Goal: Task Accomplishment & Management: Manage account settings

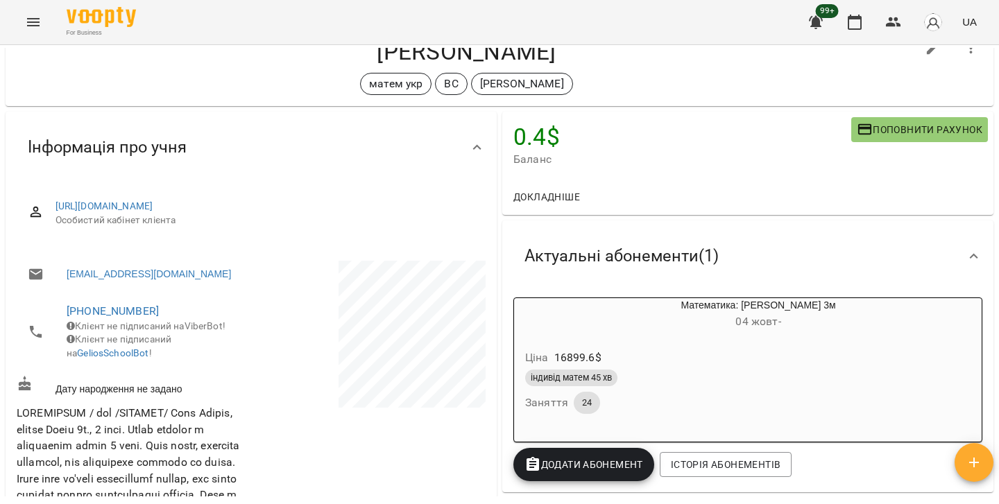
scroll to position [46, 0]
click at [32, 21] on icon "Menu" at bounding box center [33, 22] width 17 height 17
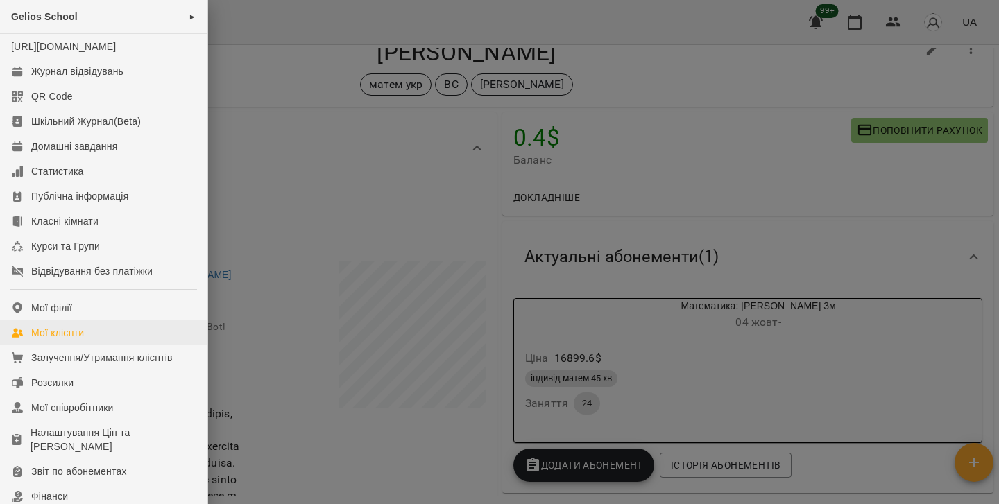
click at [96, 343] on link "Мої клієнти" at bounding box center [103, 332] width 207 height 25
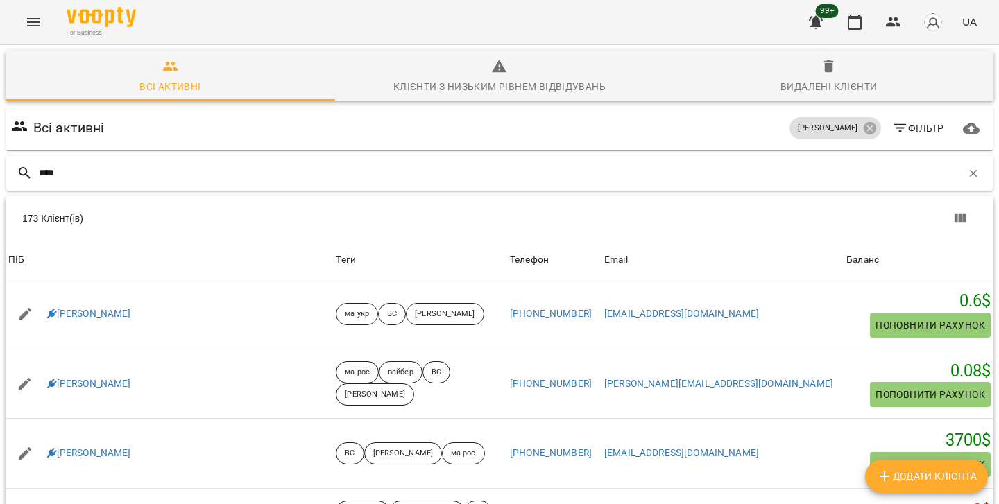
type input "*****"
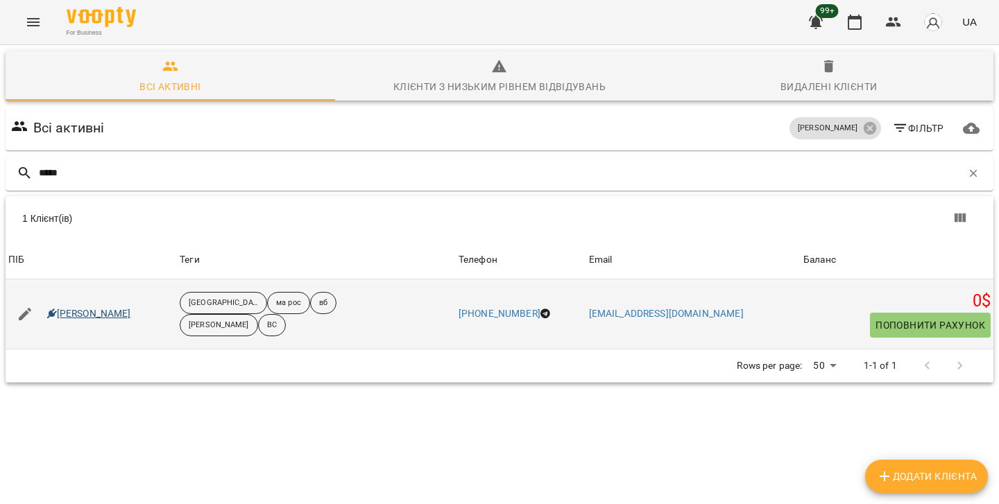
click at [104, 314] on link "Ілля Булавін" at bounding box center [89, 314] width 84 height 14
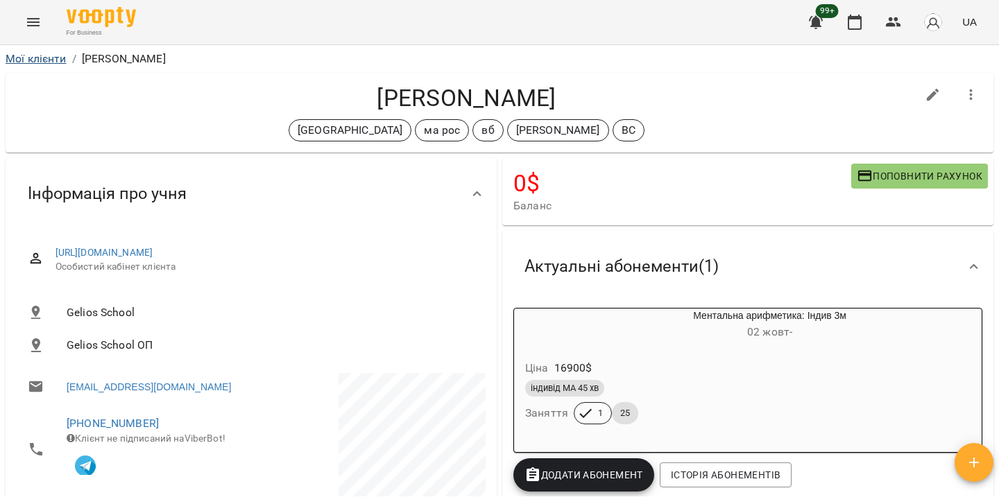
click at [37, 58] on link "Мої клієнти" at bounding box center [36, 58] width 61 height 13
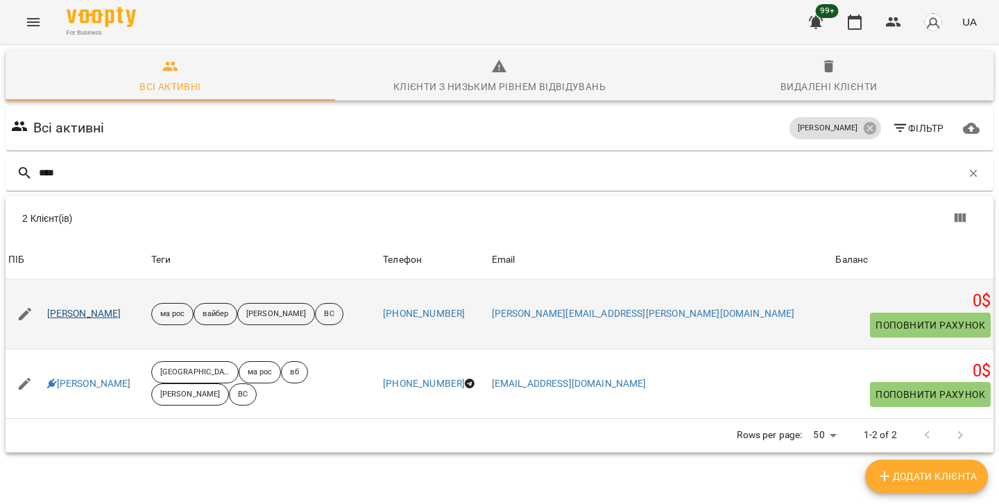
type input "****"
click at [73, 317] on link "Ілля Herbert" at bounding box center [84, 314] width 74 height 14
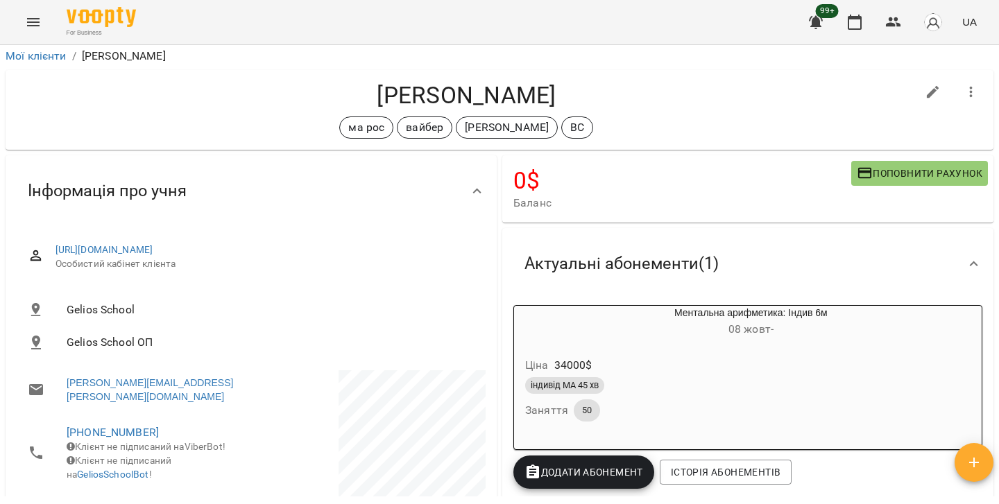
scroll to position [9, 0]
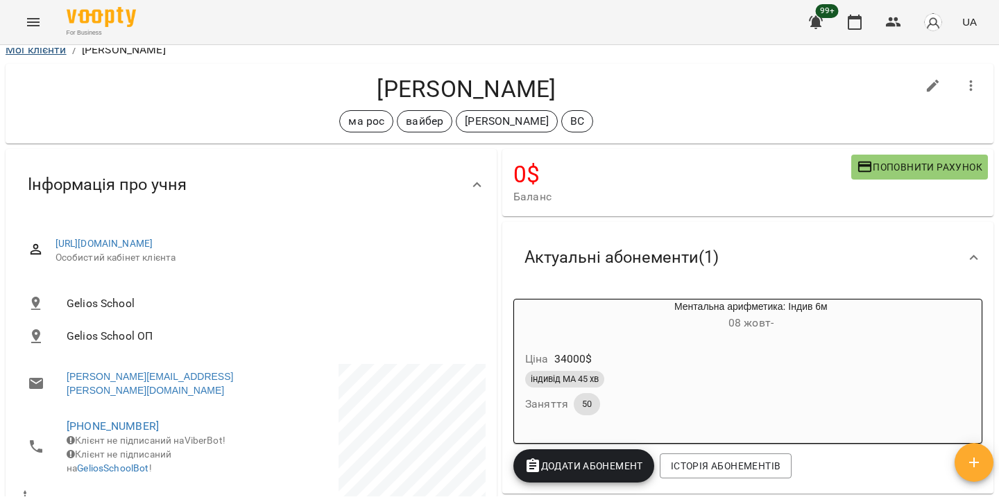
click at [32, 53] on link "Мої клієнти" at bounding box center [36, 49] width 61 height 13
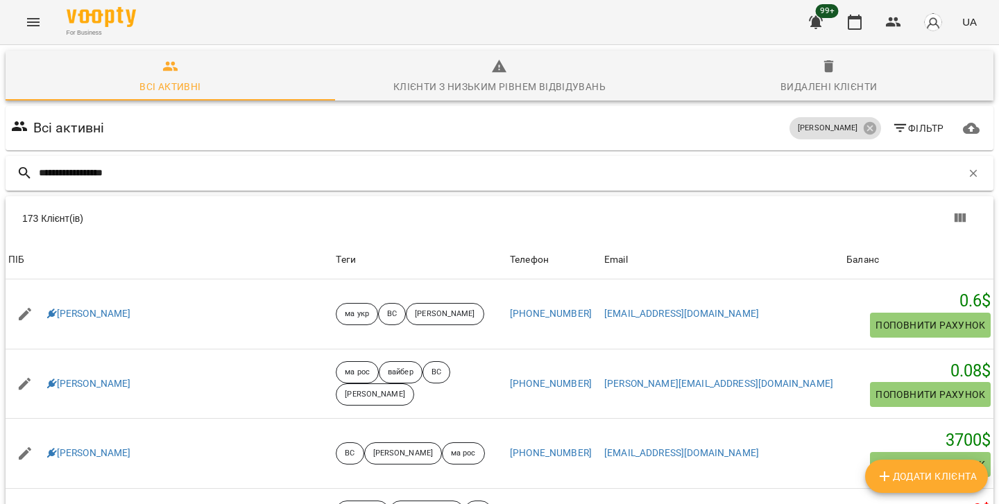
type input "**********"
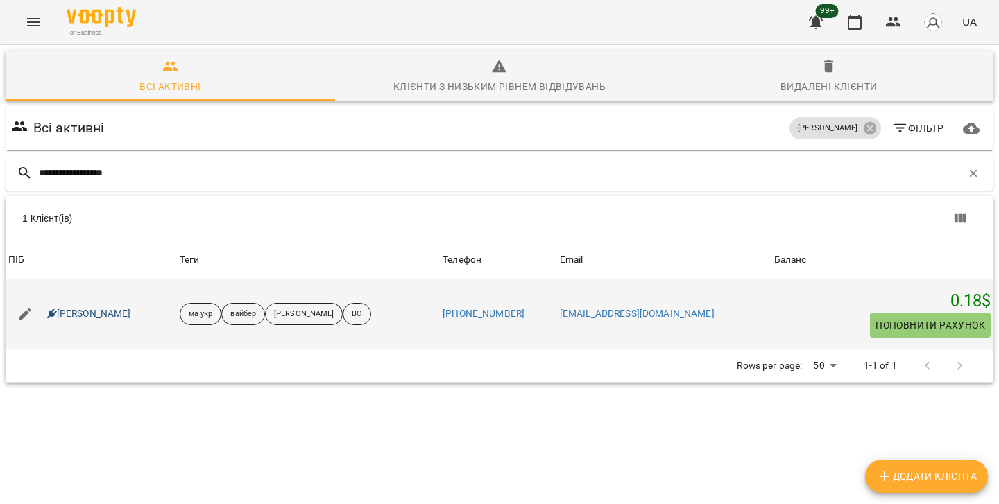
click at [73, 315] on link "Oleksandr Nyshchei" at bounding box center [89, 314] width 84 height 14
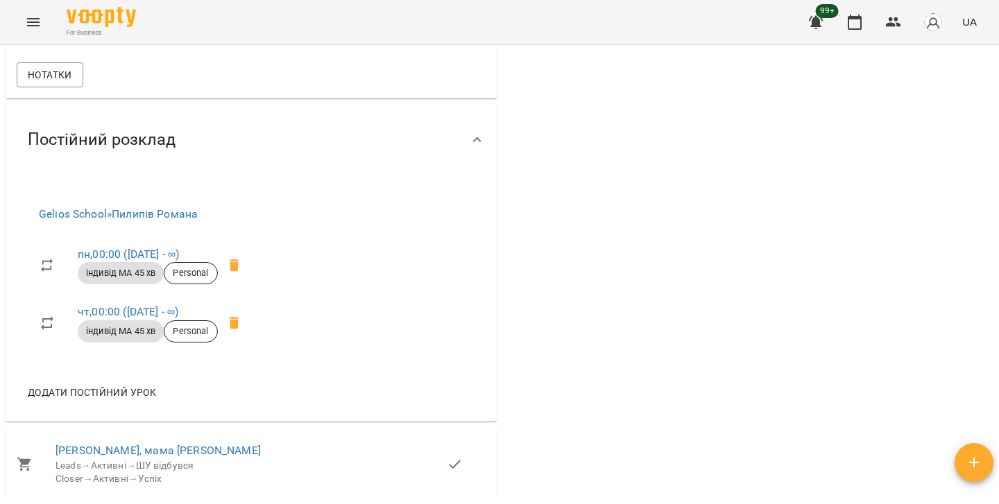
scroll to position [921, 0]
click at [119, 261] on link "пн , 00:00 (09 жовт - ∞)" at bounding box center [128, 254] width 101 height 13
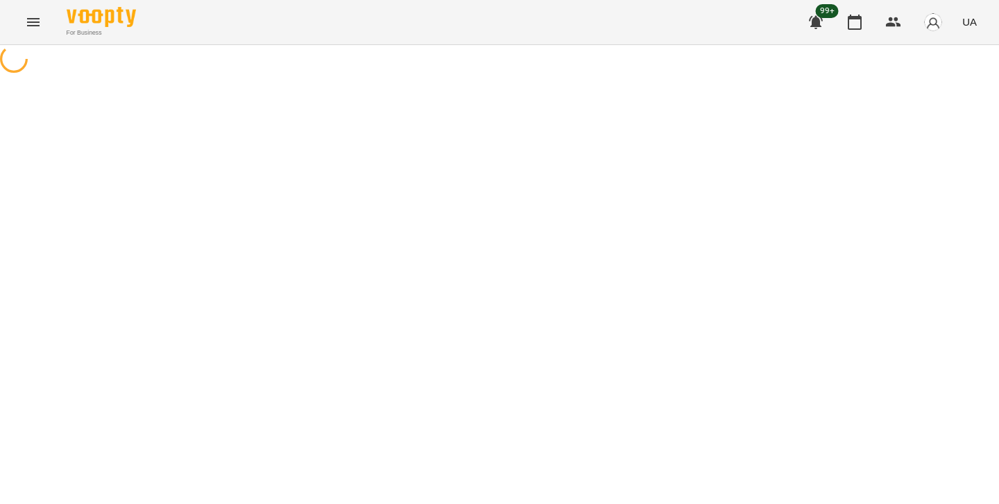
select select "*"
select select "**********"
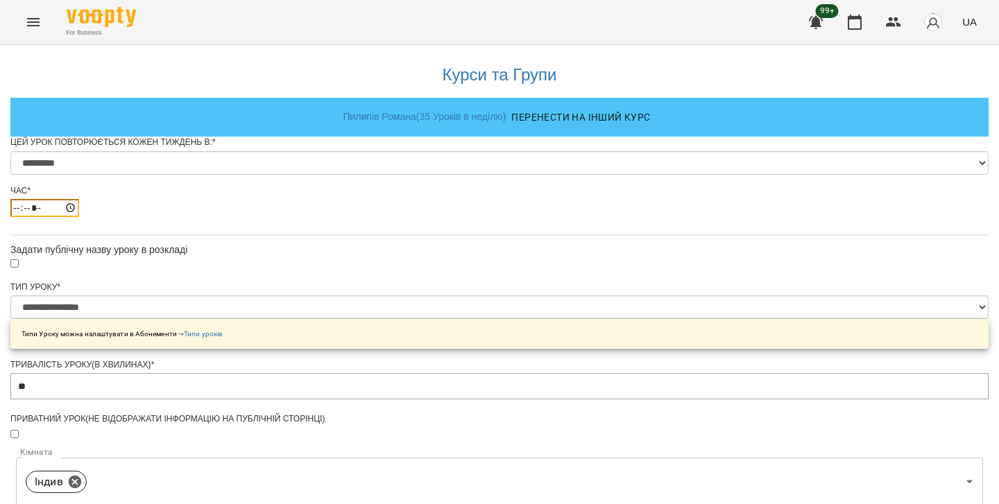
click at [79, 217] on input "*****" at bounding box center [44, 208] width 69 height 18
type input "*****"
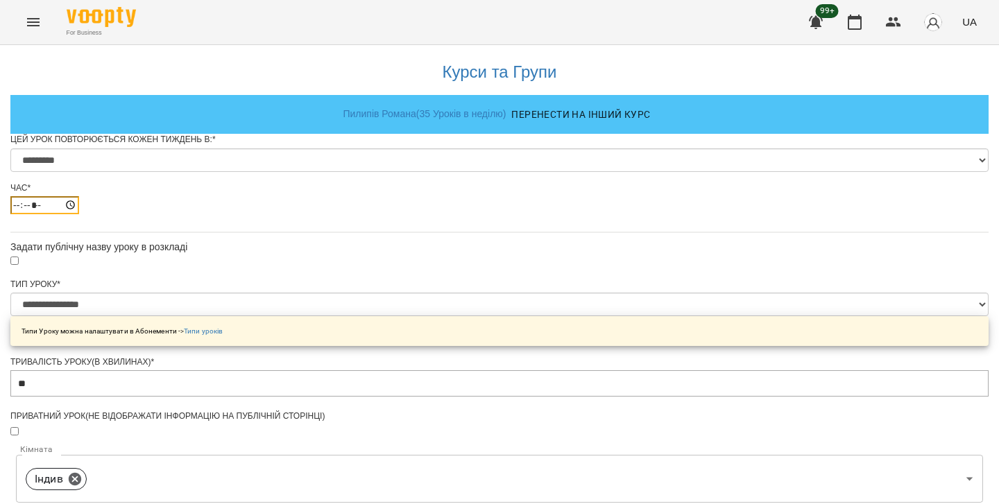
scroll to position [597, 0]
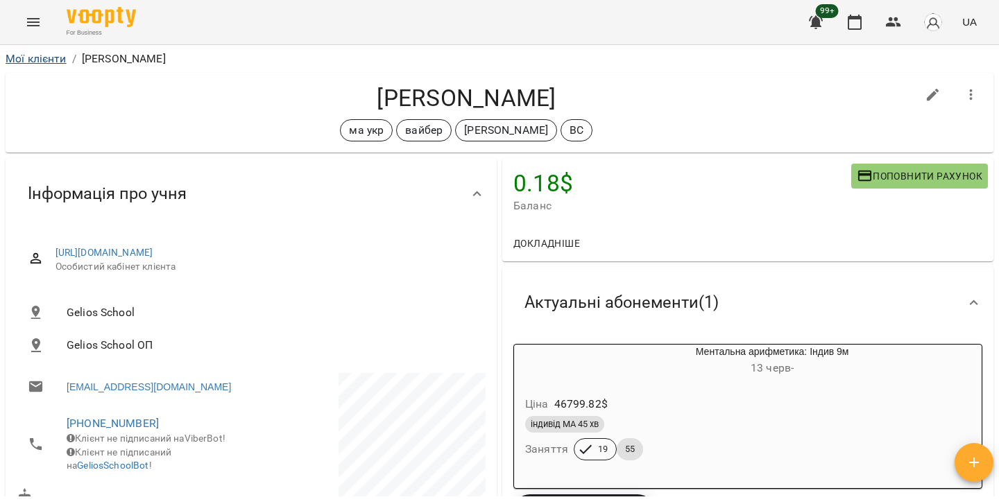
click at [43, 62] on link "Мої клієнти" at bounding box center [36, 58] width 61 height 13
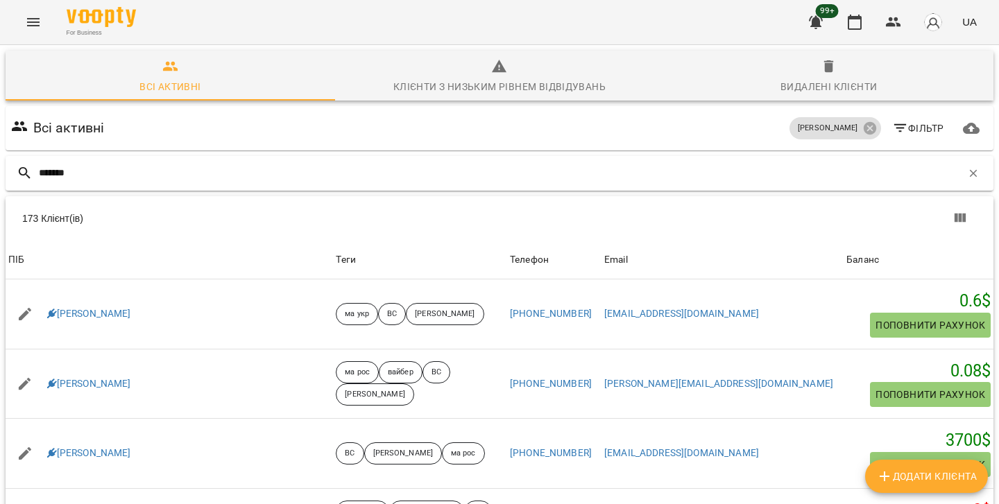
type input "*******"
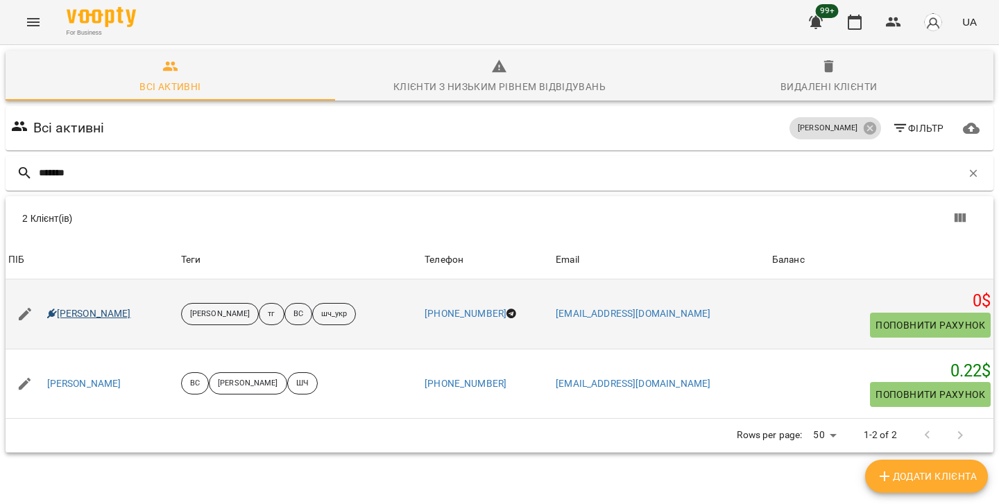
click at [98, 314] on link "Лисиченко Михайло" at bounding box center [89, 314] width 84 height 14
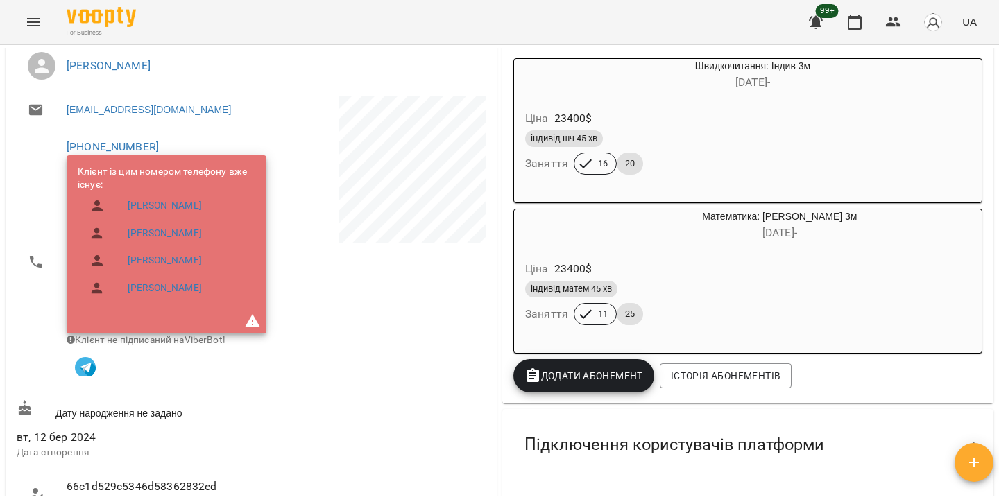
scroll to position [40, 0]
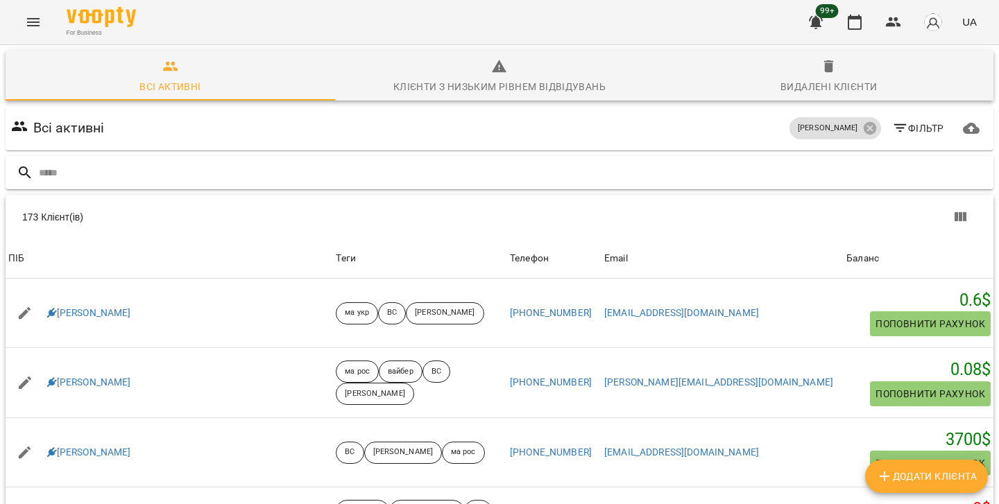
click at [251, 177] on input "text" at bounding box center [513, 173] width 949 height 23
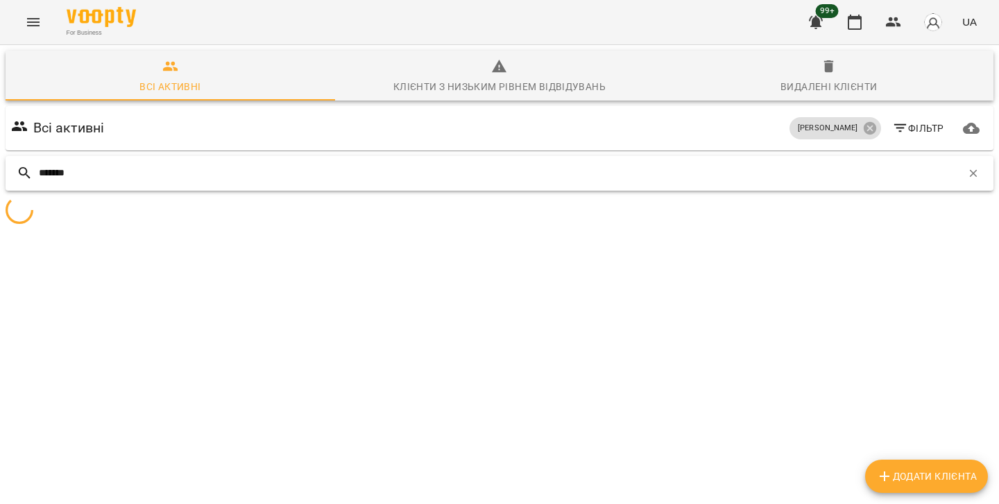
type input "*******"
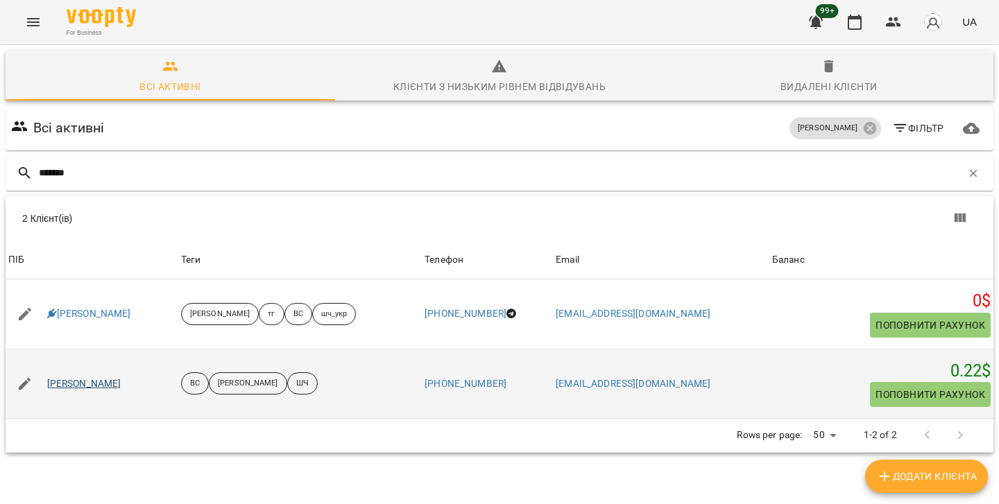
click at [121, 380] on link "Федір Лисиченко" at bounding box center [84, 384] width 74 height 14
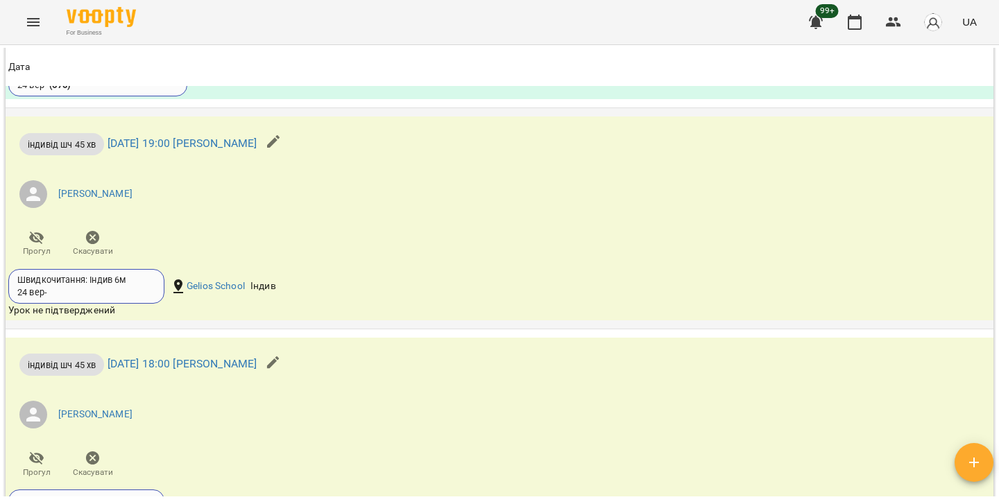
scroll to position [1657, 0]
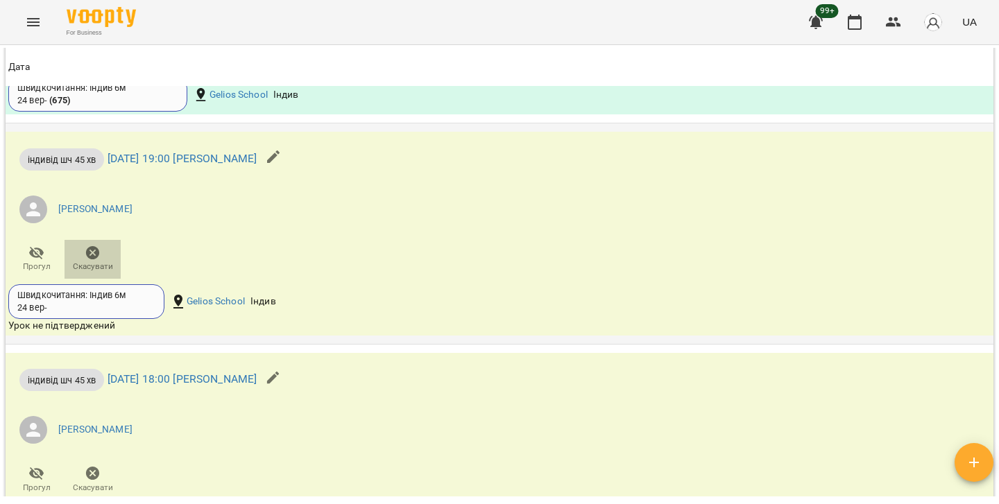
click at [110, 273] on span "Скасувати" at bounding box center [93, 259] width 40 height 28
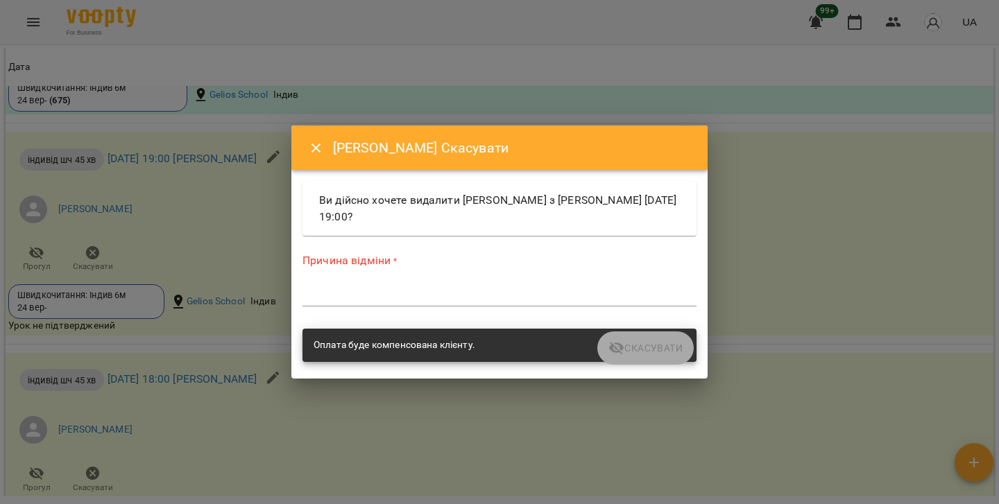
click at [417, 285] on div "*" at bounding box center [499, 296] width 394 height 22
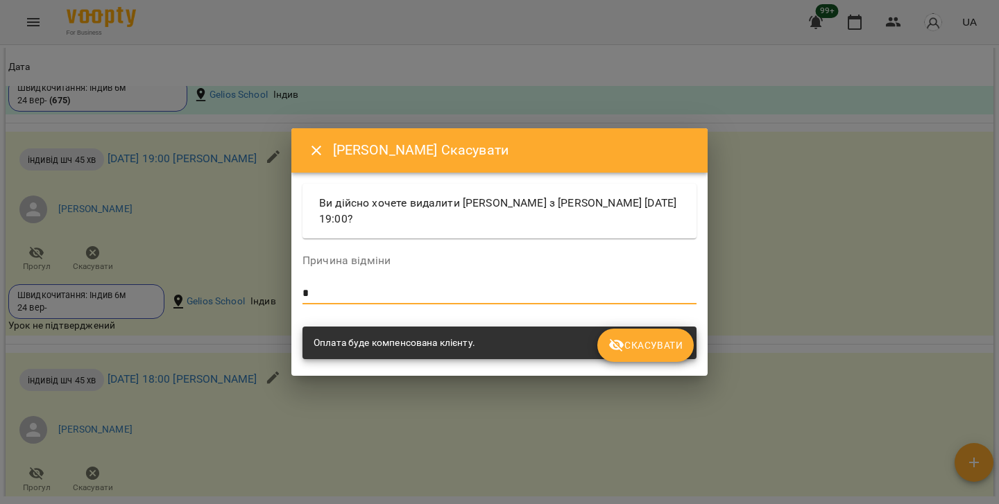
type textarea "*"
click at [636, 338] on span "Скасувати" at bounding box center [645, 345] width 74 height 17
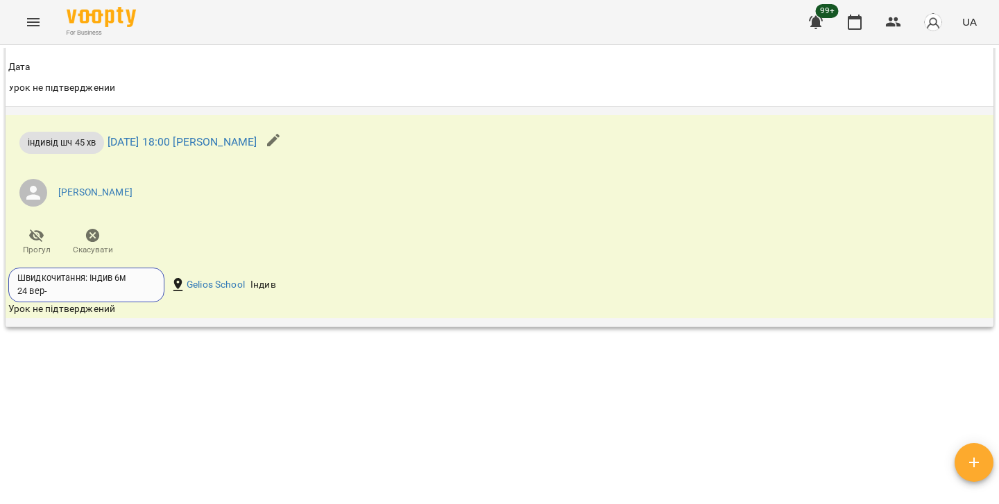
scroll to position [1851, 0]
click at [103, 239] on span "Скасувати" at bounding box center [93, 242] width 40 height 28
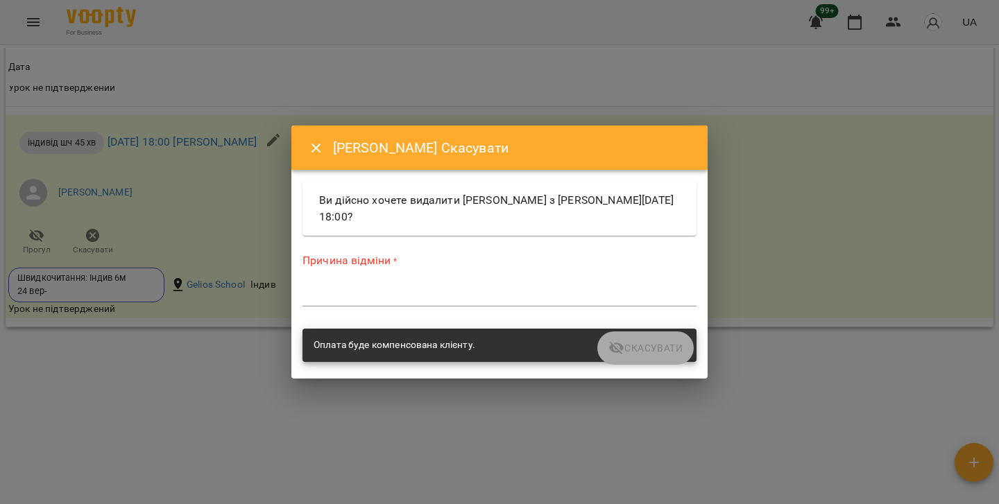
click at [322, 293] on textarea at bounding box center [499, 295] width 394 height 12
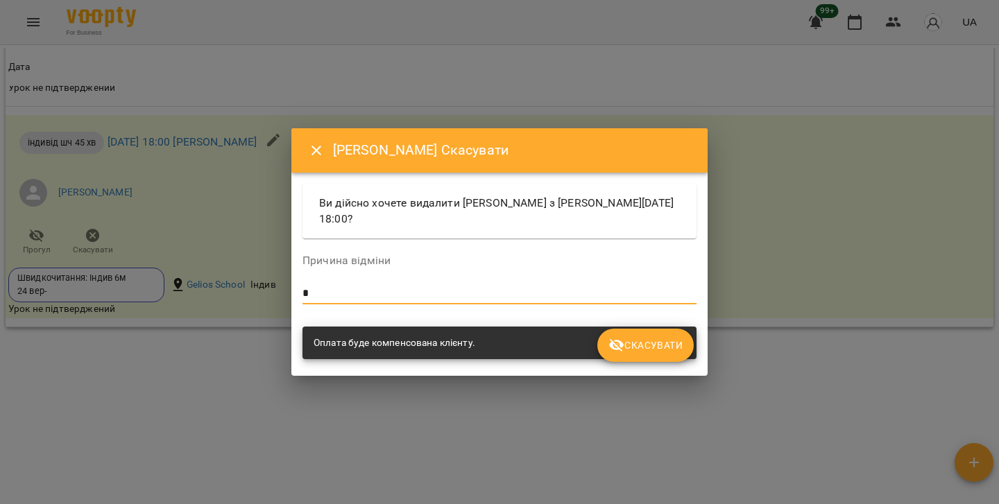
type textarea "*"
click at [634, 350] on span "Скасувати" at bounding box center [645, 345] width 74 height 17
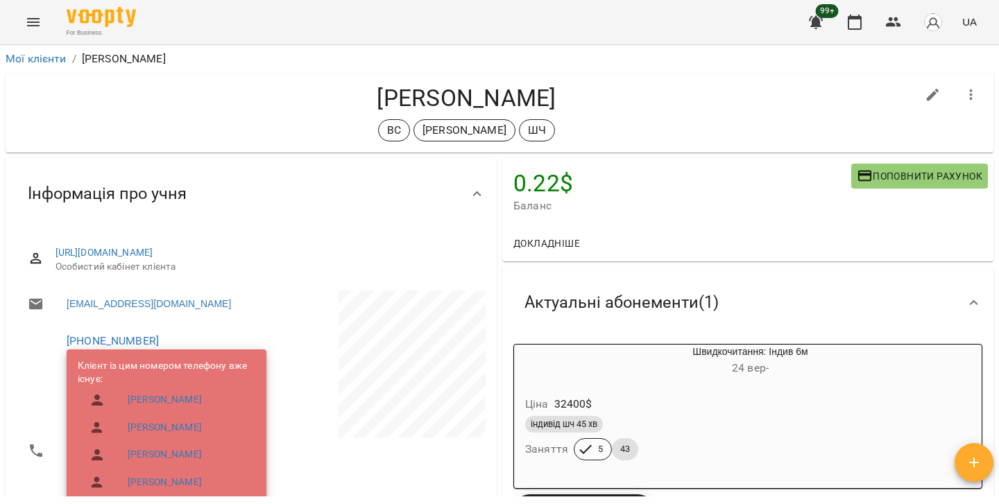
scroll to position [0, 0]
click at [53, 56] on link "Мої клієнти" at bounding box center [36, 58] width 61 height 13
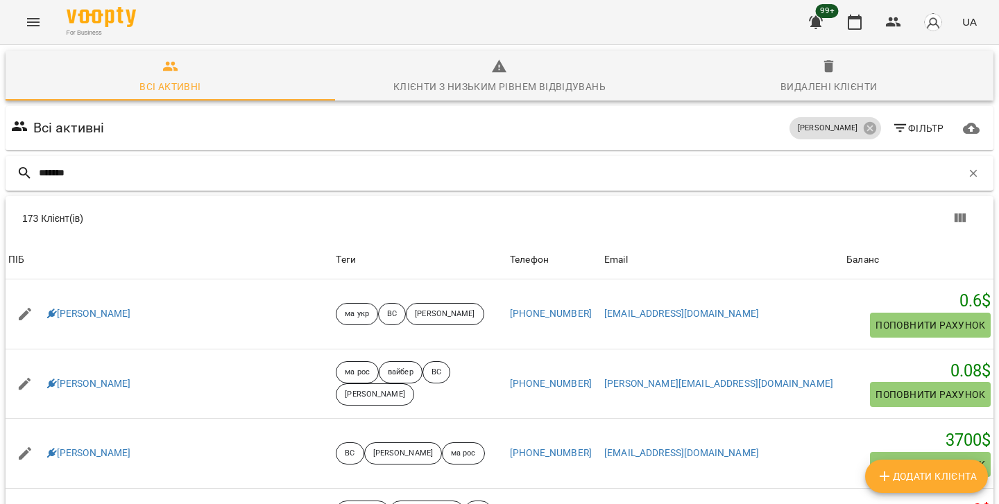
type input "*******"
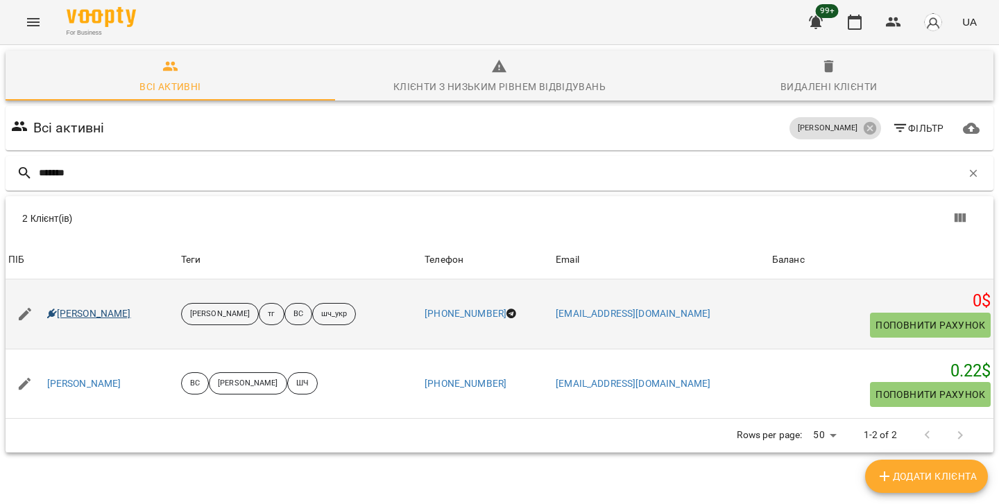
click at [123, 316] on link "Лисиченко Михайло" at bounding box center [89, 314] width 84 height 14
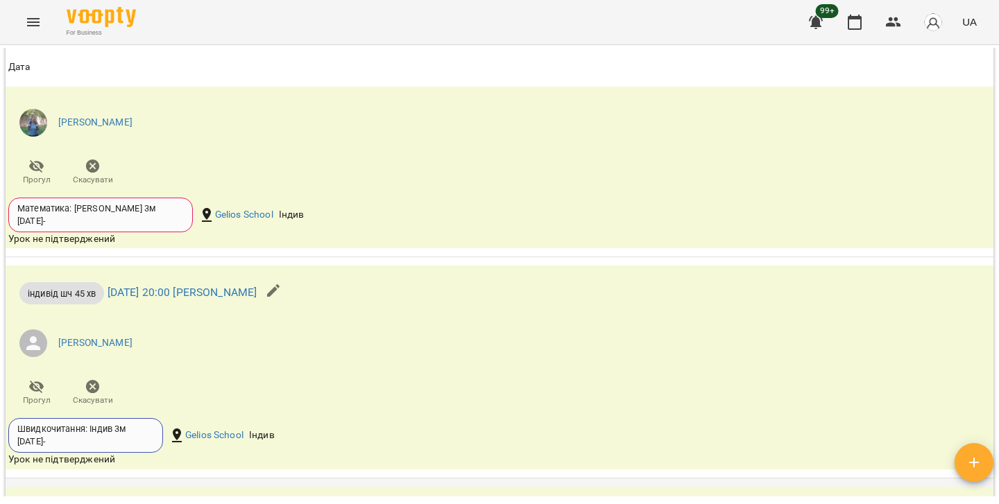
scroll to position [2271, 0]
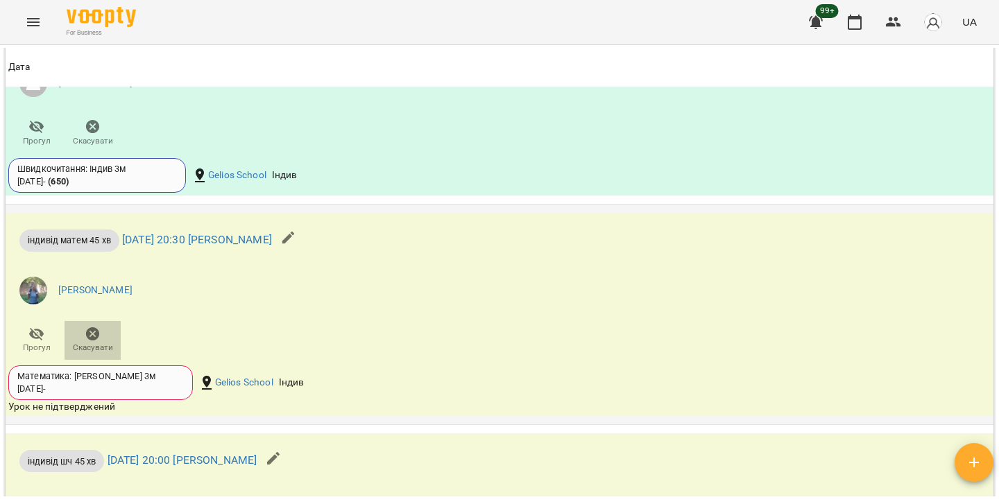
click at [94, 341] on icon "button" at bounding box center [93, 334] width 14 height 14
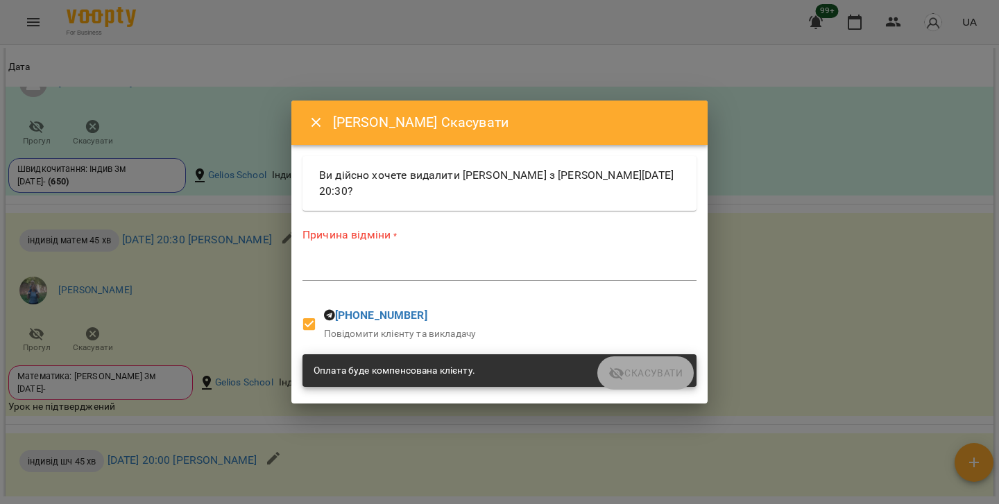
click at [426, 271] on textarea at bounding box center [499, 270] width 394 height 12
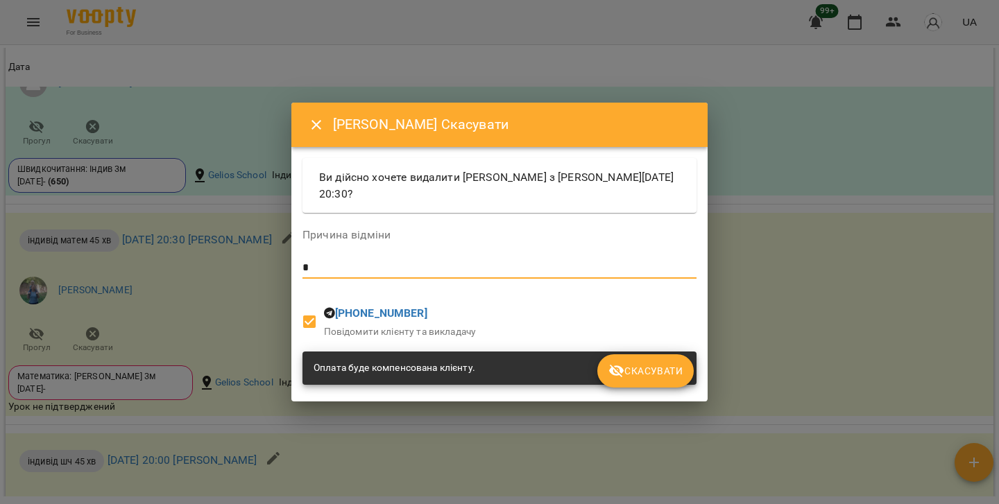
type textarea "*"
click at [640, 368] on span "Скасувати" at bounding box center [645, 371] width 74 height 17
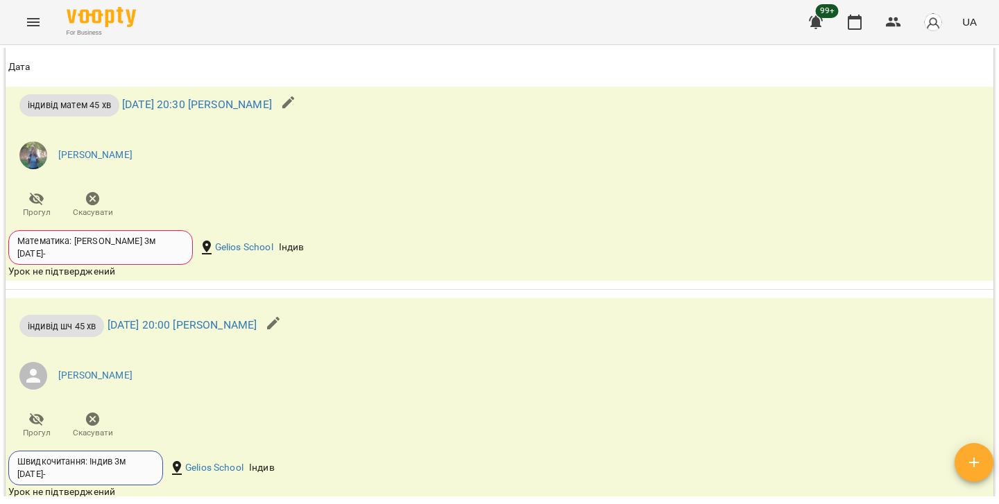
scroll to position [2202, 0]
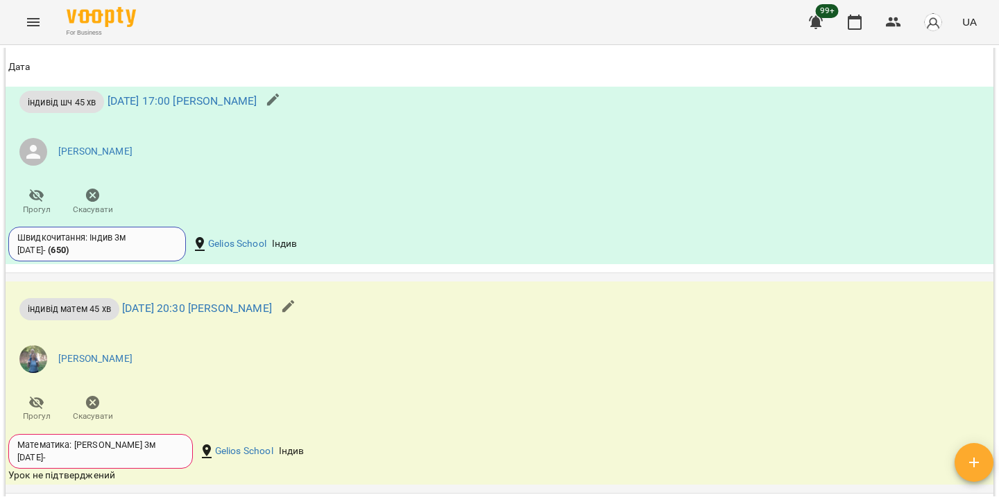
click at [97, 405] on icon "button" at bounding box center [93, 403] width 17 height 17
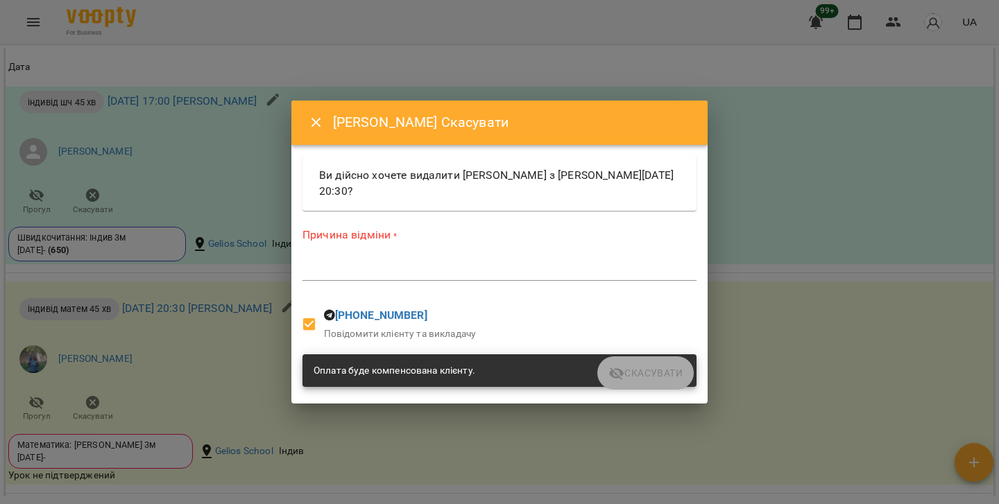
click at [426, 277] on div "*" at bounding box center [499, 270] width 394 height 22
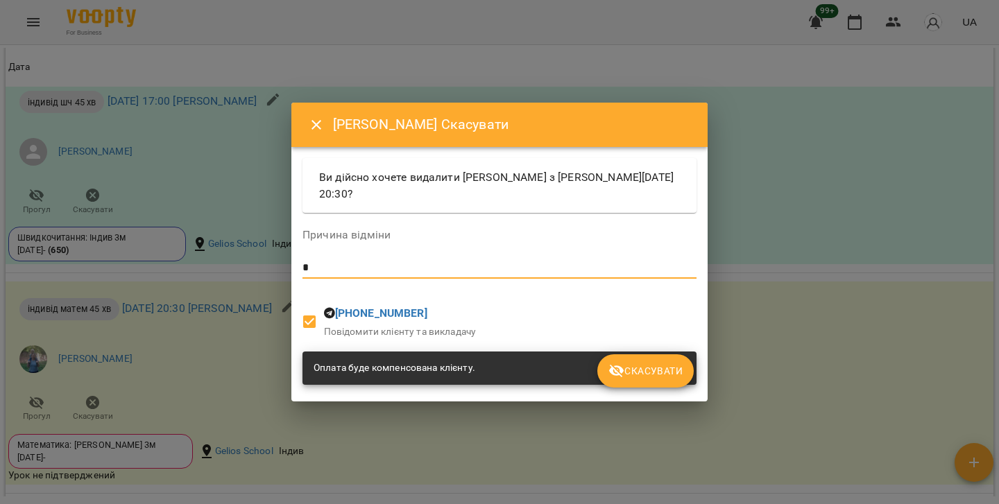
type textarea "*"
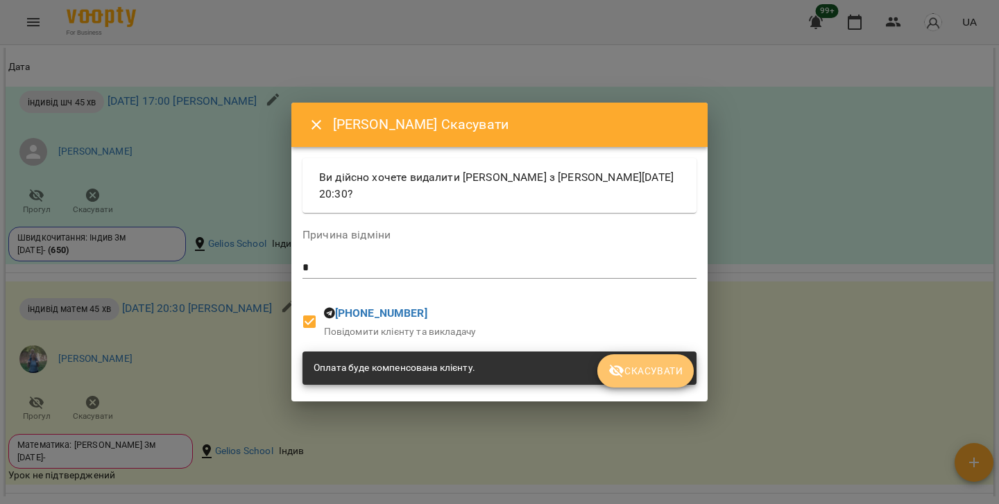
click at [634, 370] on span "Скасувати" at bounding box center [645, 371] width 74 height 17
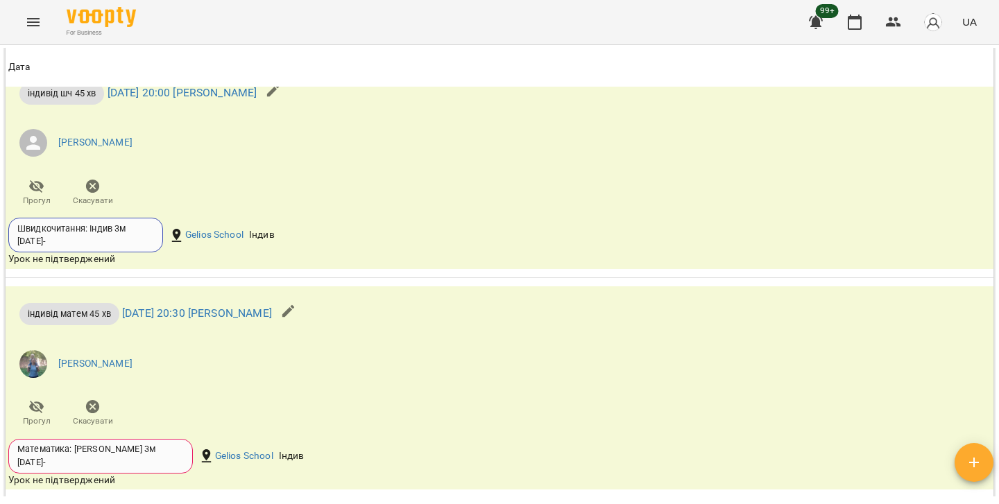
scroll to position [2519, 0]
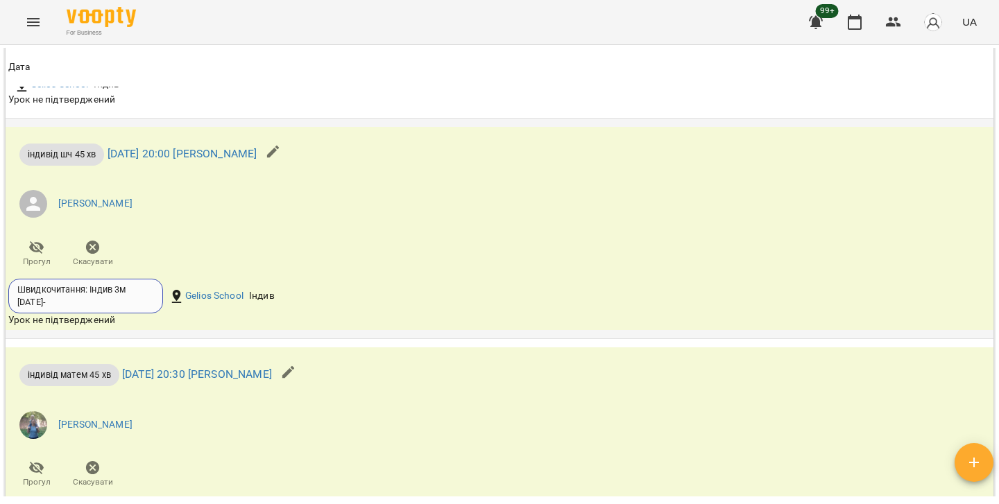
click at [99, 256] on icon "button" at bounding box center [93, 247] width 17 height 17
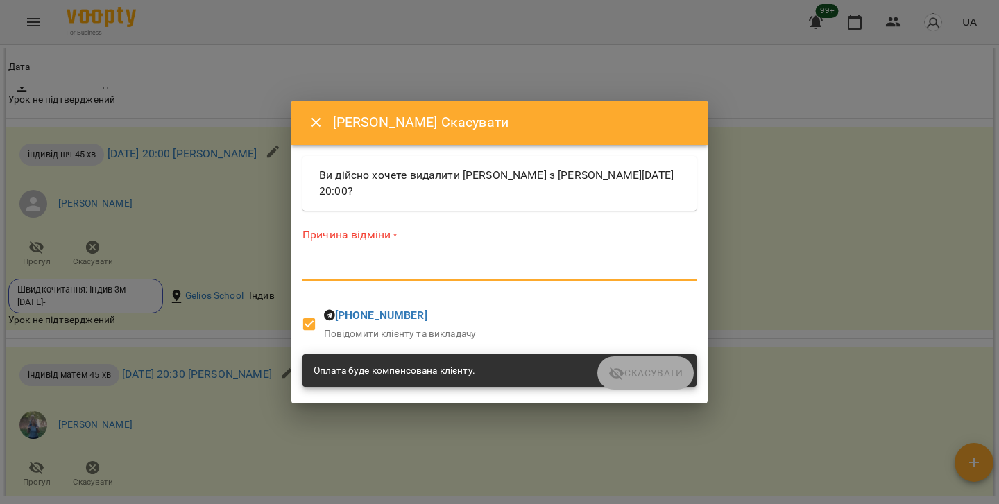
click at [400, 268] on textarea at bounding box center [499, 270] width 394 height 12
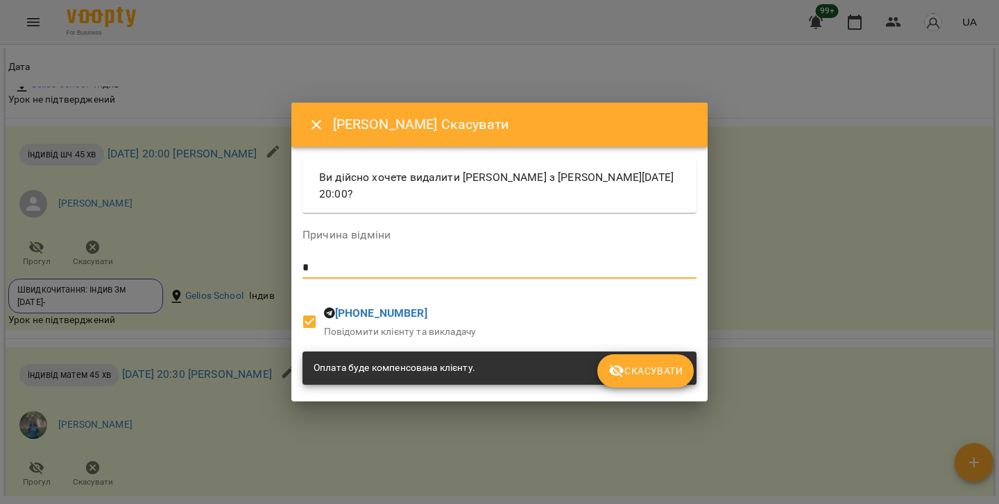
type textarea "*"
click at [640, 370] on span "Скасувати" at bounding box center [645, 371] width 74 height 17
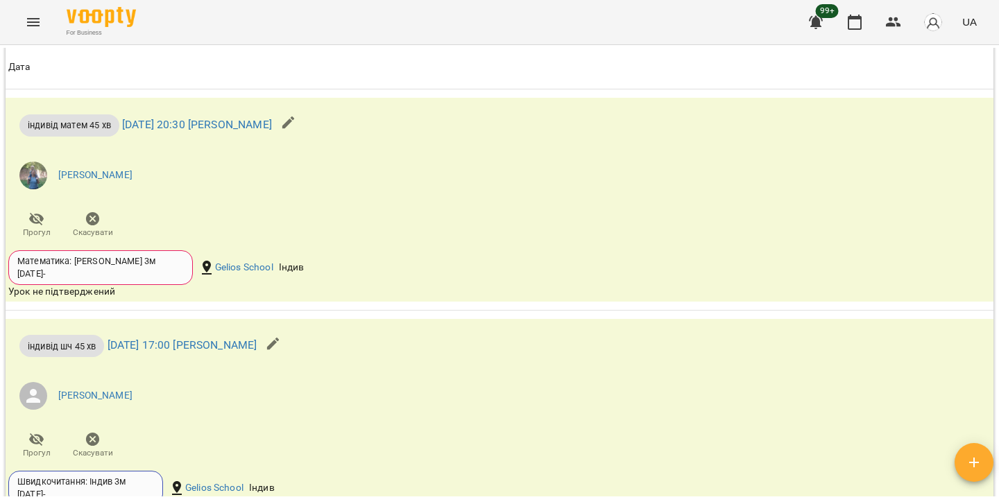
scroll to position [2721, 0]
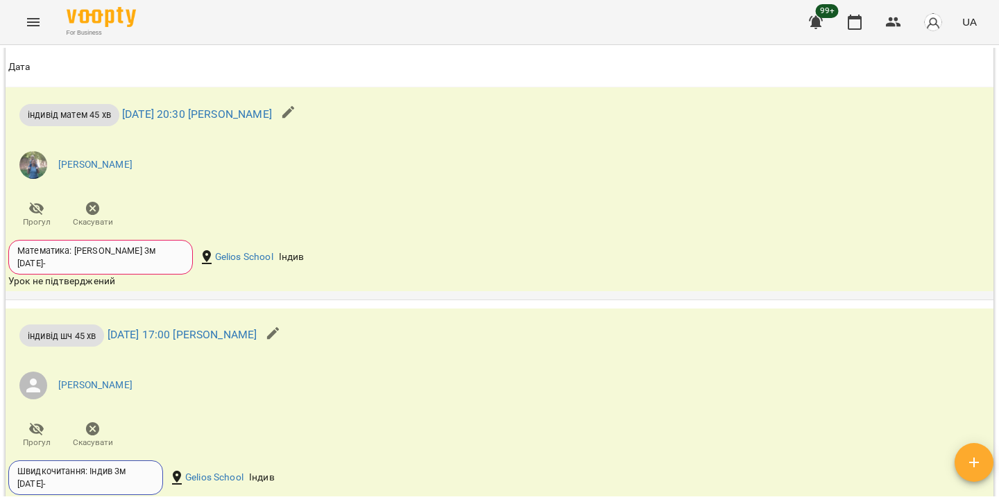
click at [101, 221] on span "Скасувати" at bounding box center [93, 214] width 40 height 28
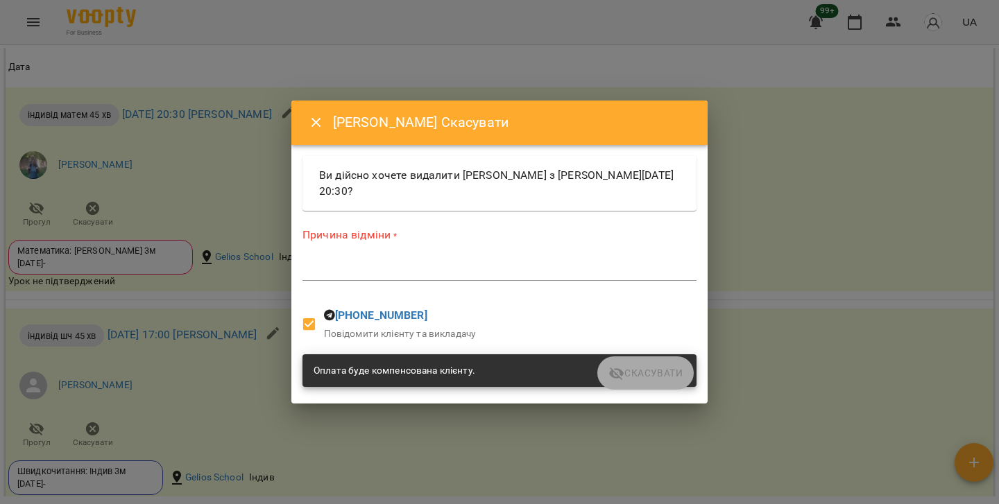
click at [432, 272] on textarea at bounding box center [499, 270] width 394 height 12
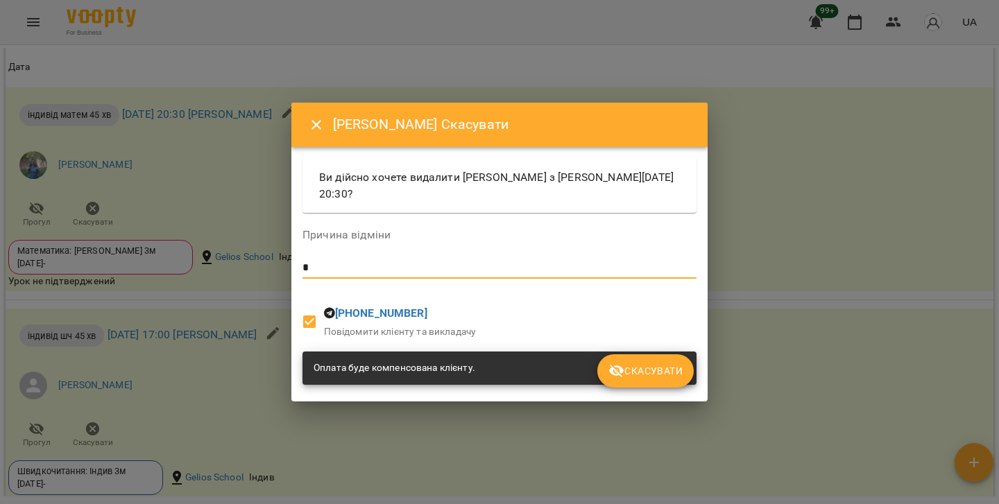
type textarea "*"
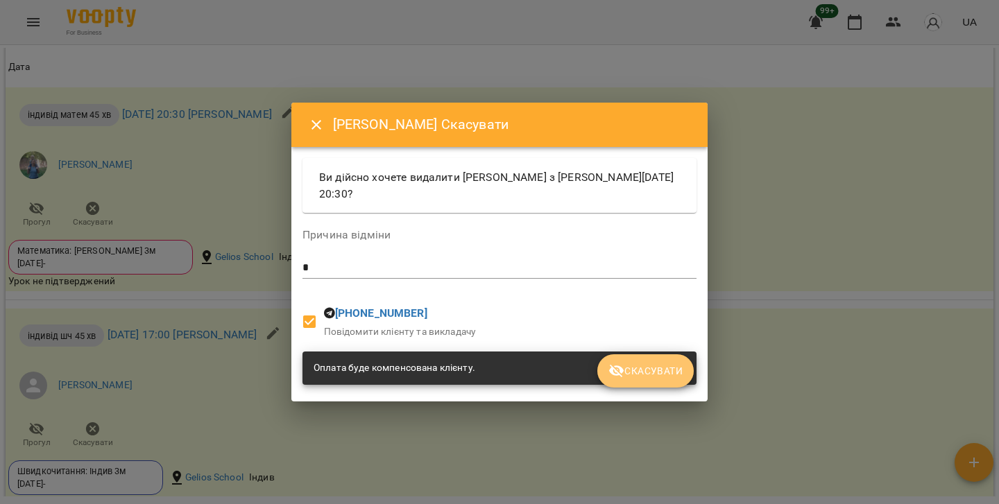
click at [633, 367] on span "Скасувати" at bounding box center [645, 371] width 74 height 17
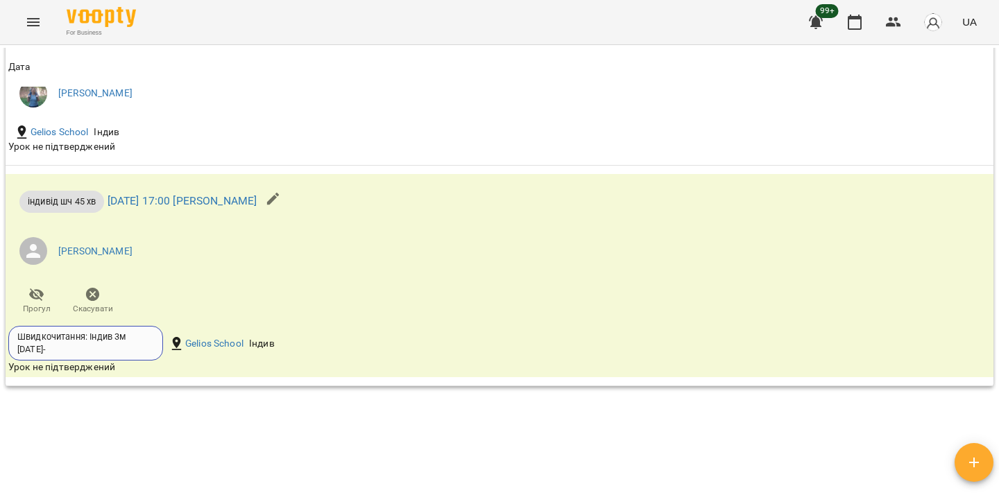
scroll to position [2797, 0]
click at [85, 302] on icon "button" at bounding box center [93, 294] width 17 height 17
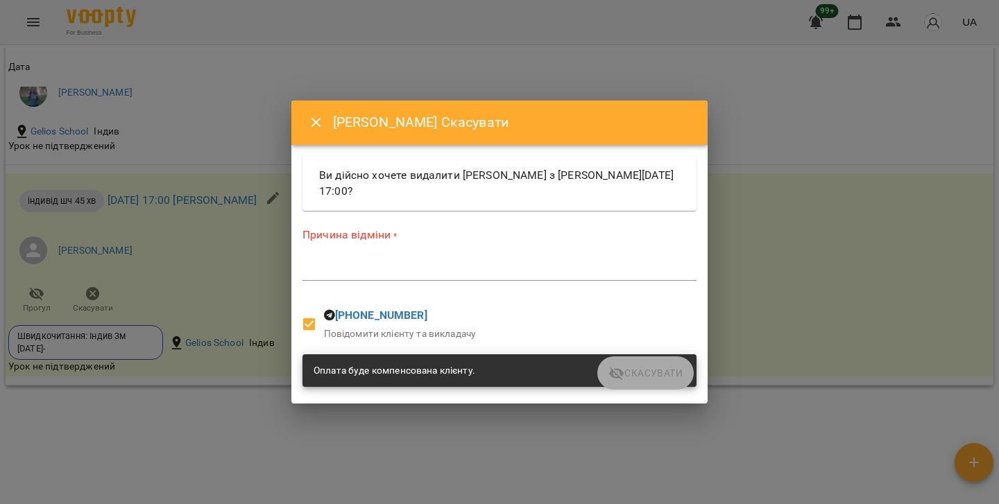
click at [419, 277] on div "*" at bounding box center [499, 270] width 394 height 22
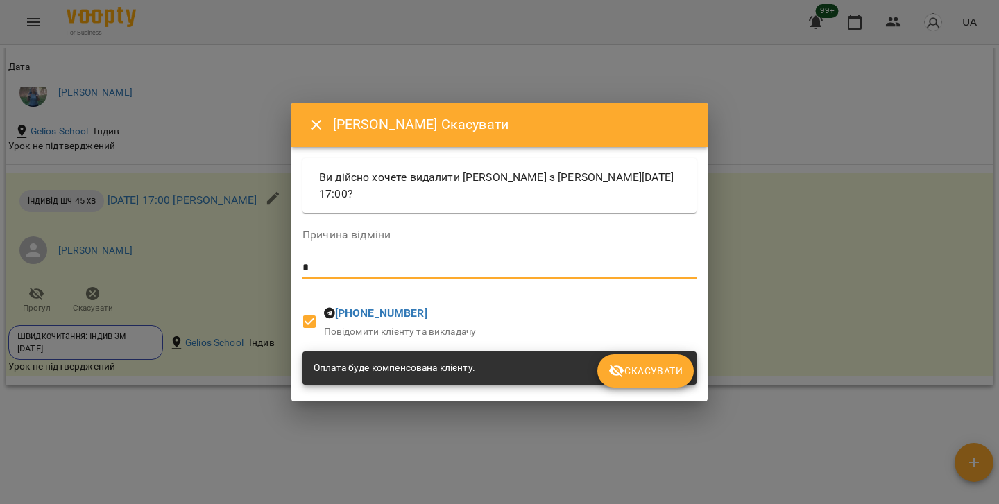
type textarea "*"
click at [665, 370] on span "Скасувати" at bounding box center [645, 371] width 74 height 17
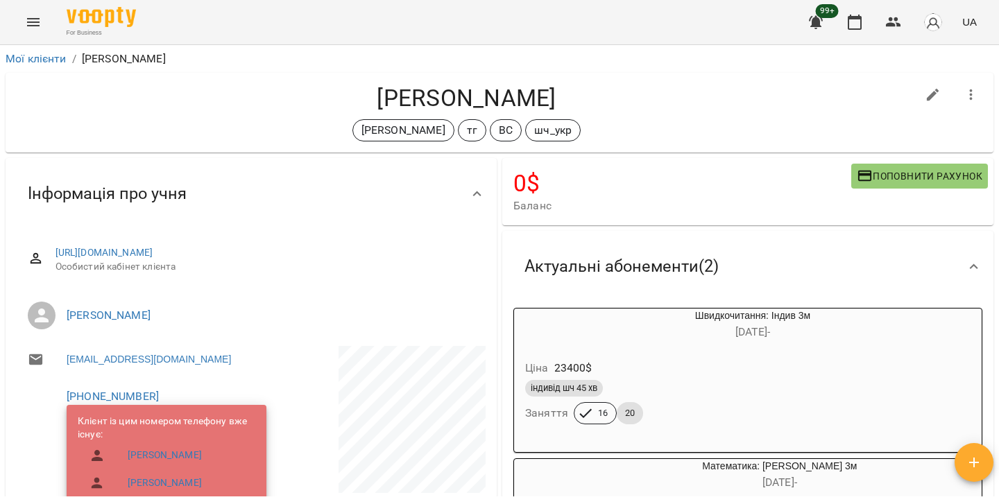
scroll to position [0, 0]
click at [39, 55] on link "Мої клієнти" at bounding box center [36, 58] width 61 height 13
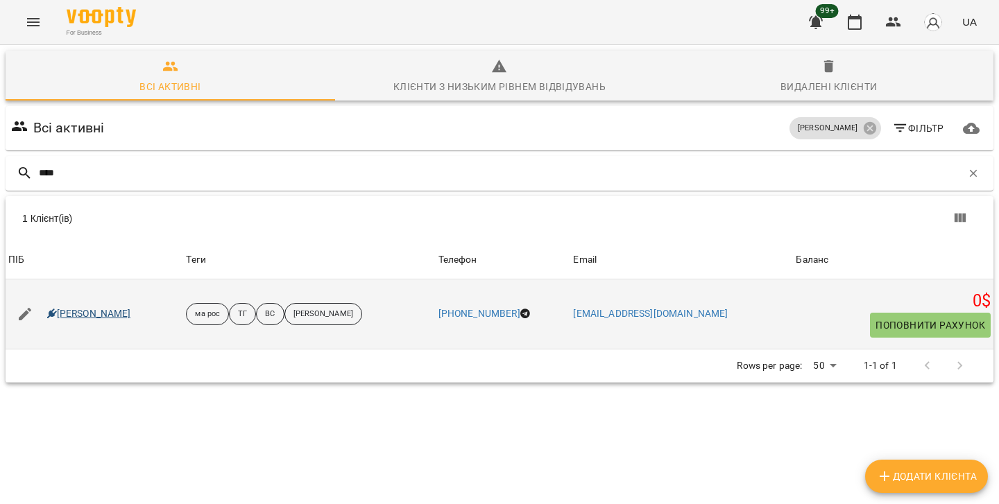
type input "****"
click at [115, 313] on link "Еліза Шваєцька" at bounding box center [89, 314] width 84 height 14
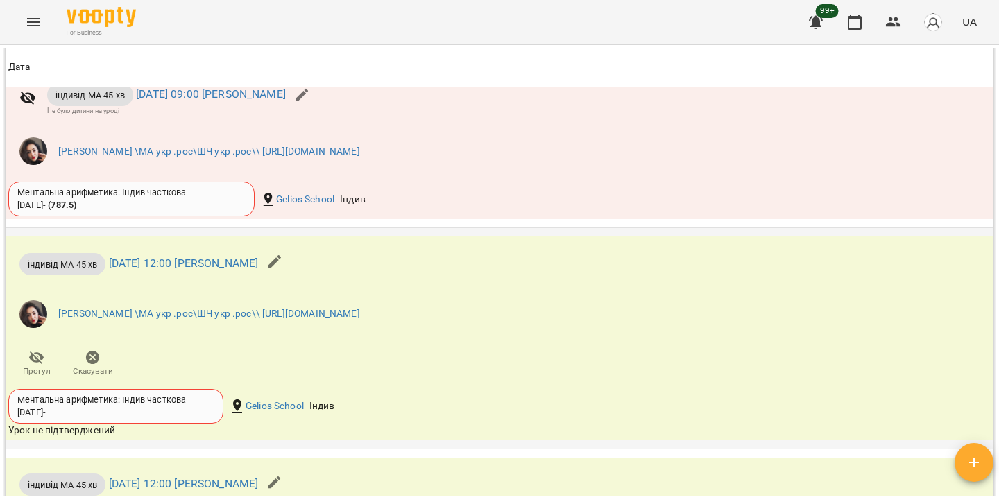
scroll to position [1857, 0]
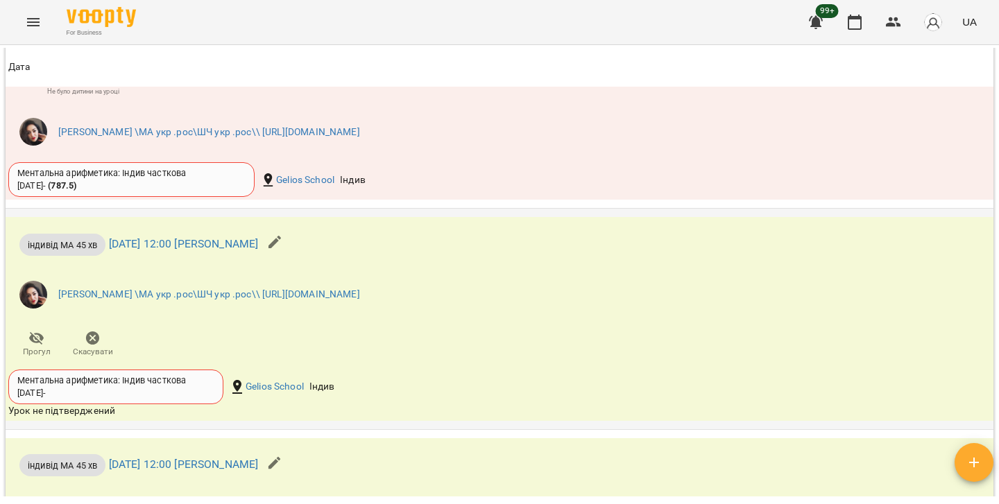
click at [85, 347] on icon "button" at bounding box center [93, 338] width 17 height 17
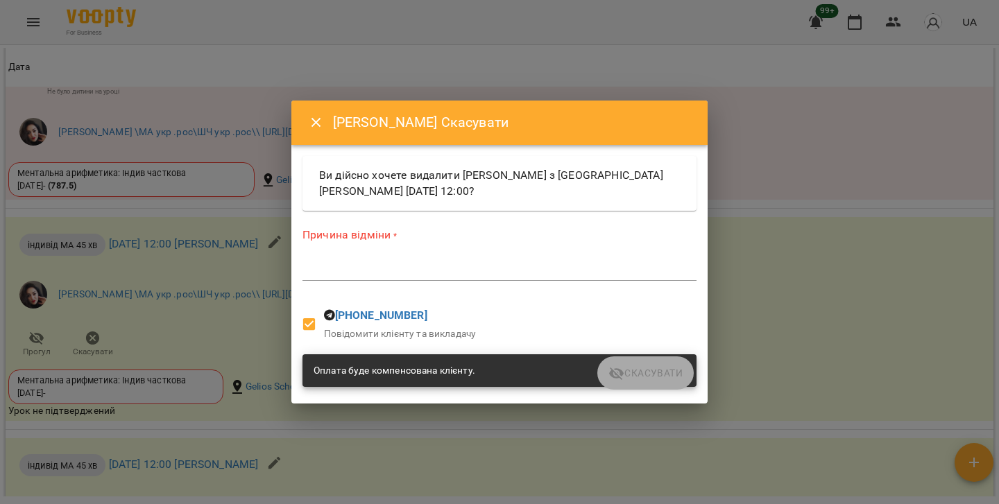
click at [394, 276] on textarea at bounding box center [499, 270] width 394 height 12
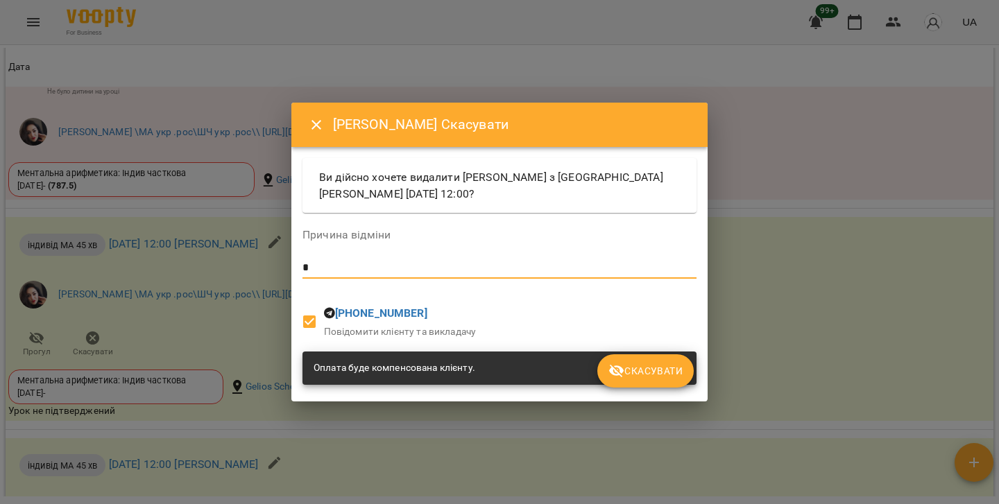
type textarea "*"
click at [644, 377] on span "Скасувати" at bounding box center [645, 371] width 74 height 17
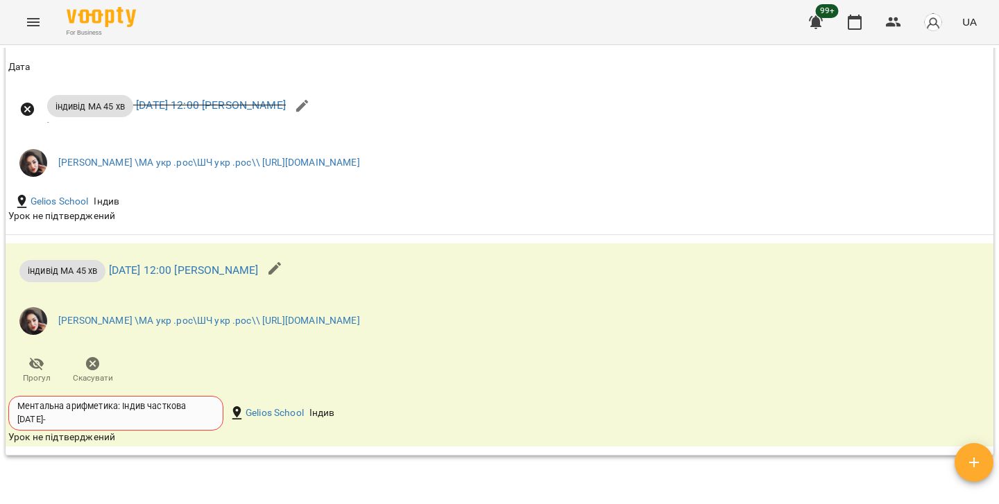
scroll to position [1994, 0]
click at [83, 364] on span "Скасувати" at bounding box center [93, 369] width 40 height 28
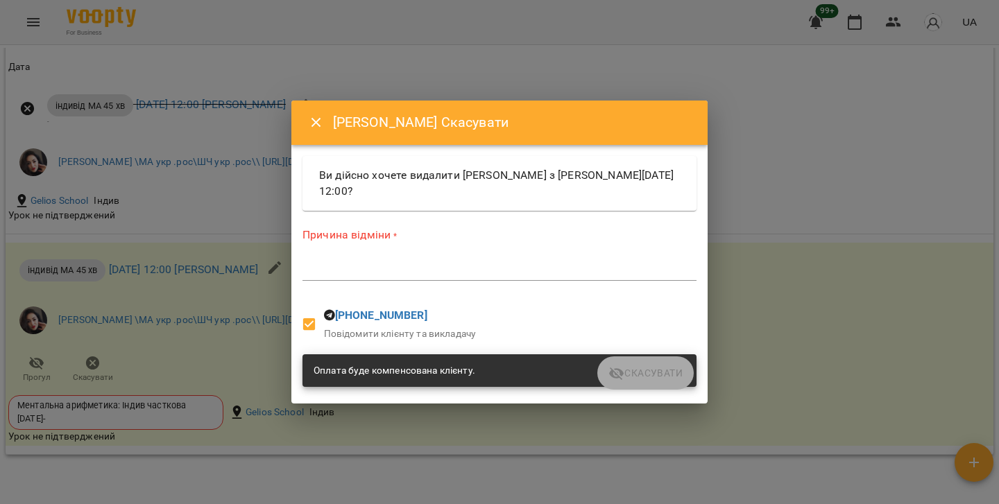
click at [370, 274] on textarea at bounding box center [499, 270] width 394 height 12
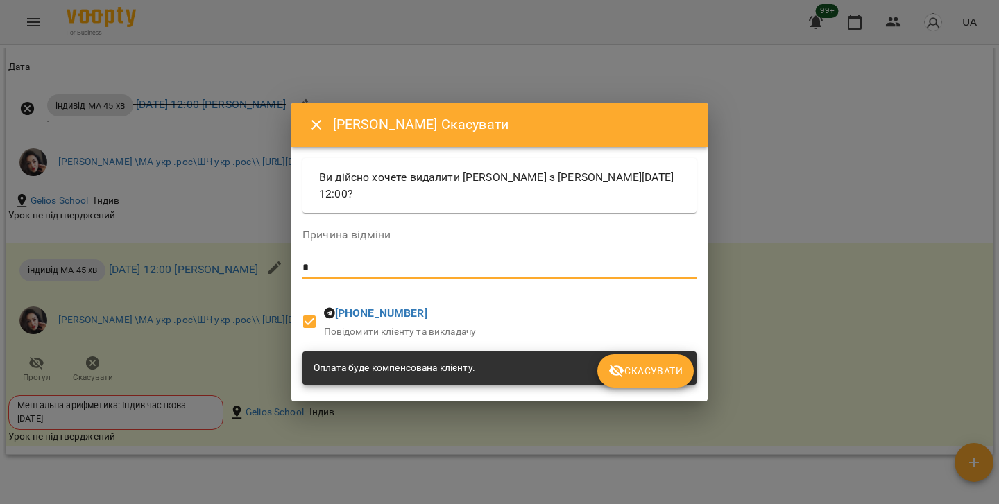
type textarea "*"
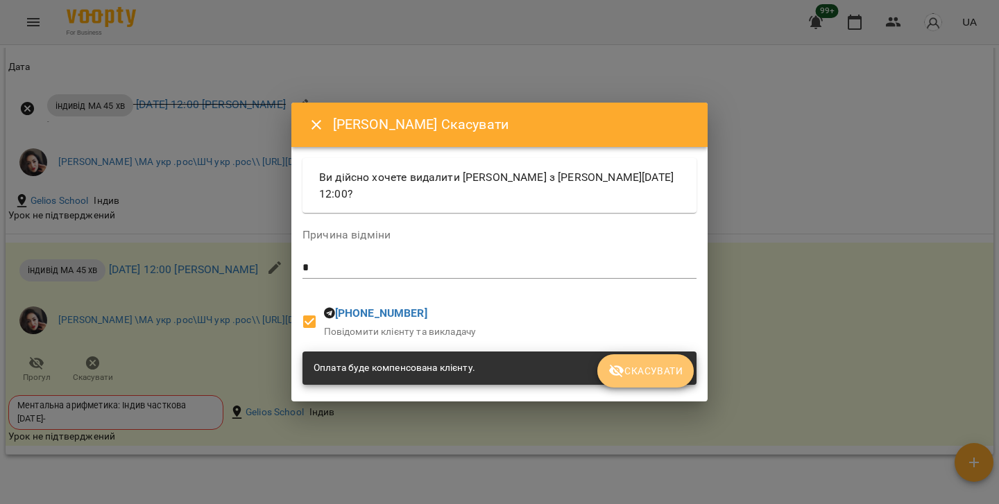
click at [650, 368] on span "Скасувати" at bounding box center [645, 371] width 74 height 17
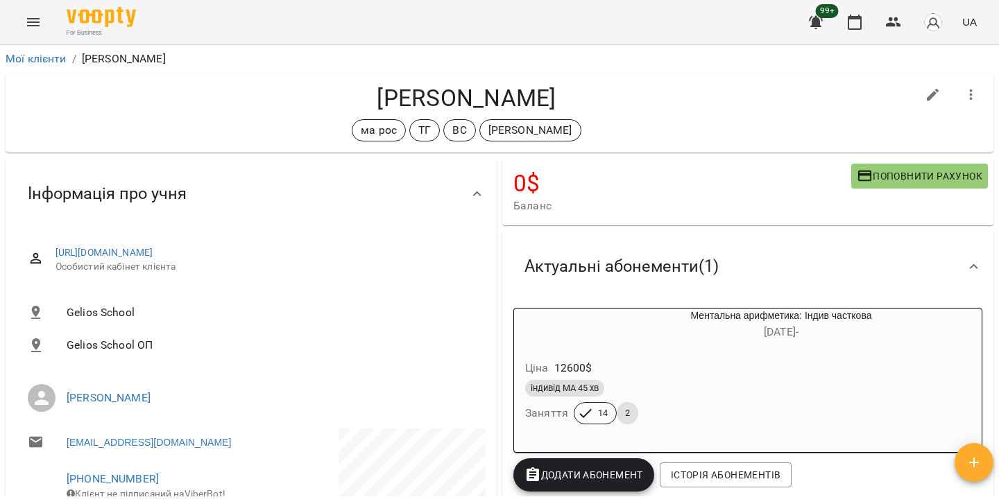
scroll to position [0, 0]
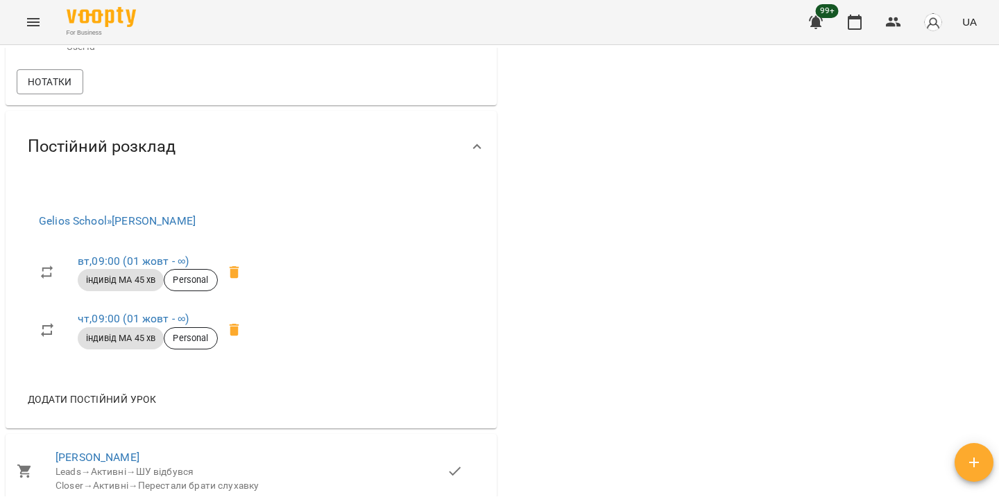
scroll to position [815, 0]
click at [142, 266] on link "вт , 09:00 (01 жовт - ∞)" at bounding box center [133, 262] width 111 height 13
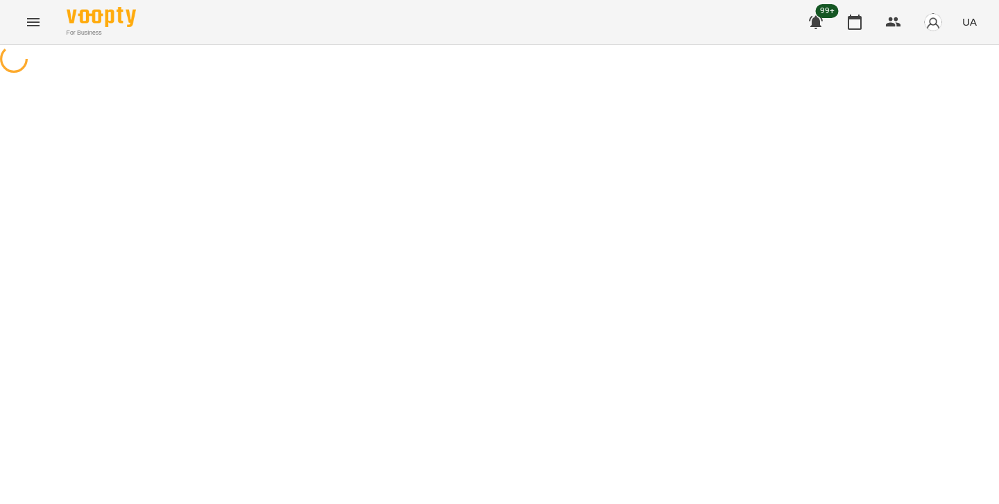
select select "*"
select select "**********"
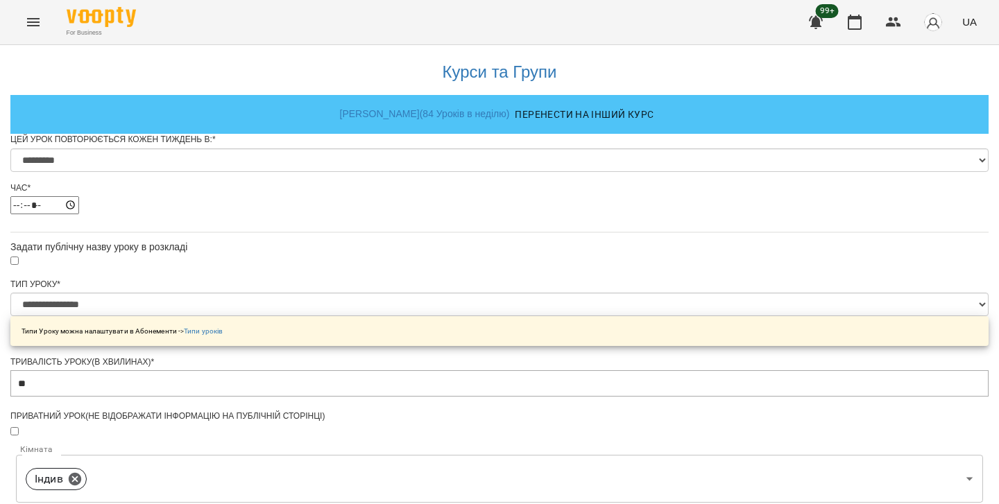
scroll to position [597, 0]
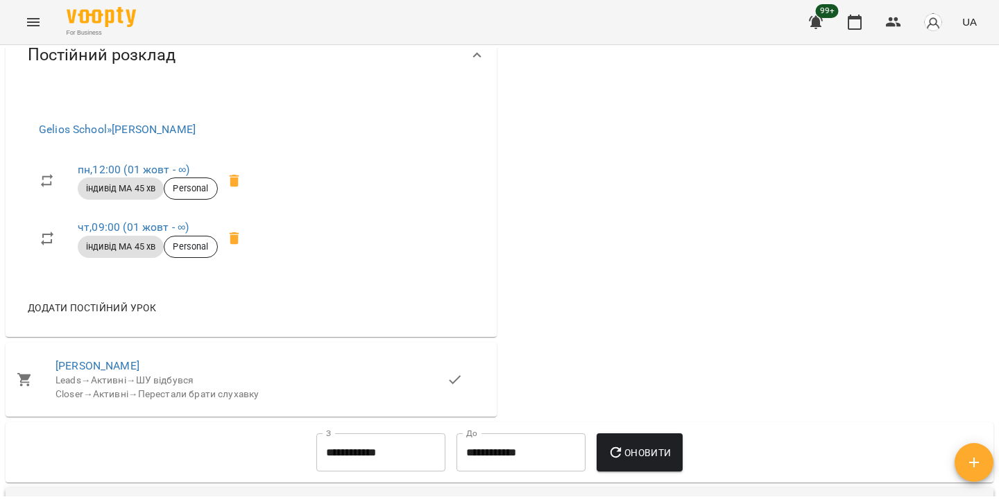
scroll to position [905, 0]
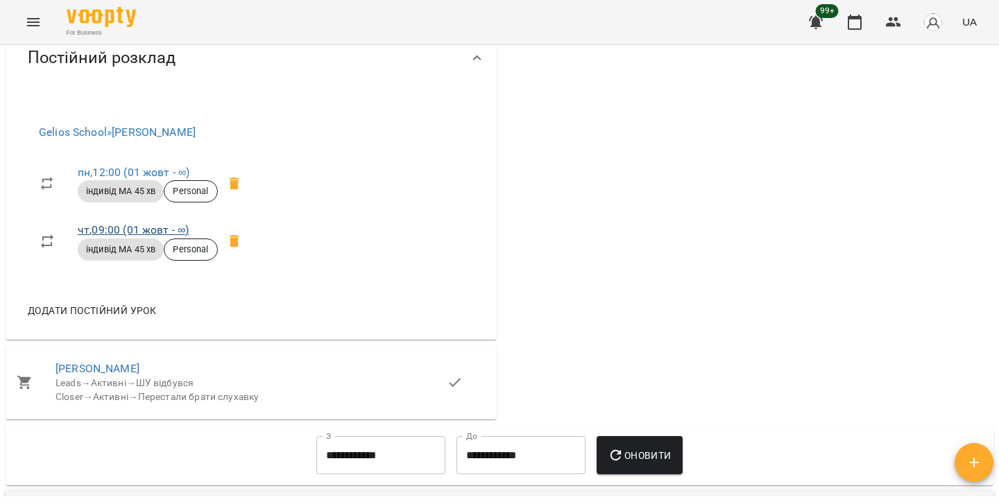
click at [123, 231] on link "чт , 09:00 (01 жовт - ∞)" at bounding box center [133, 229] width 111 height 13
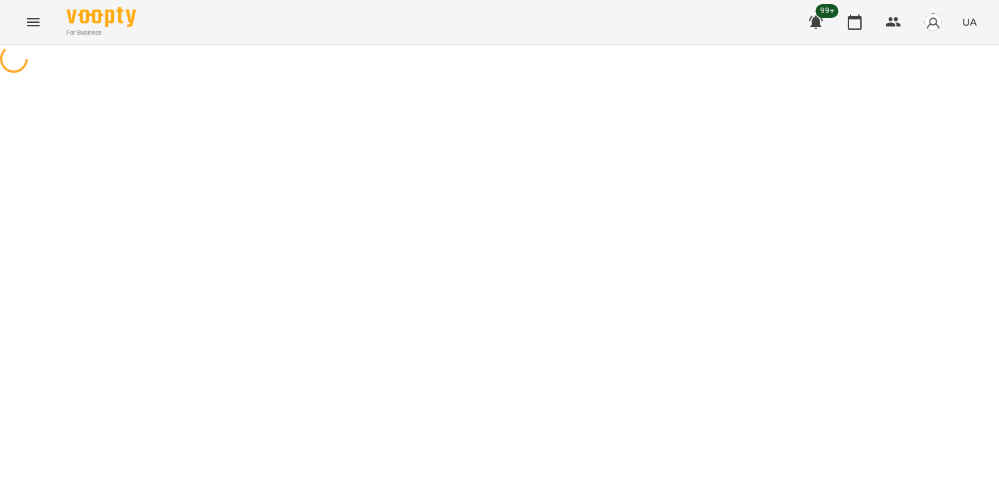
select select "*"
select select "**********"
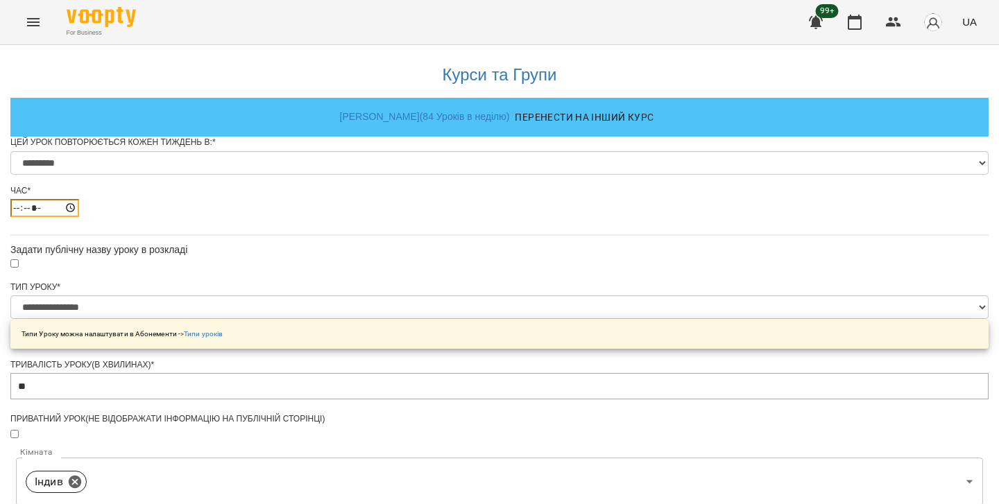
click at [79, 217] on input "*****" at bounding box center [44, 208] width 69 height 18
type input "*****"
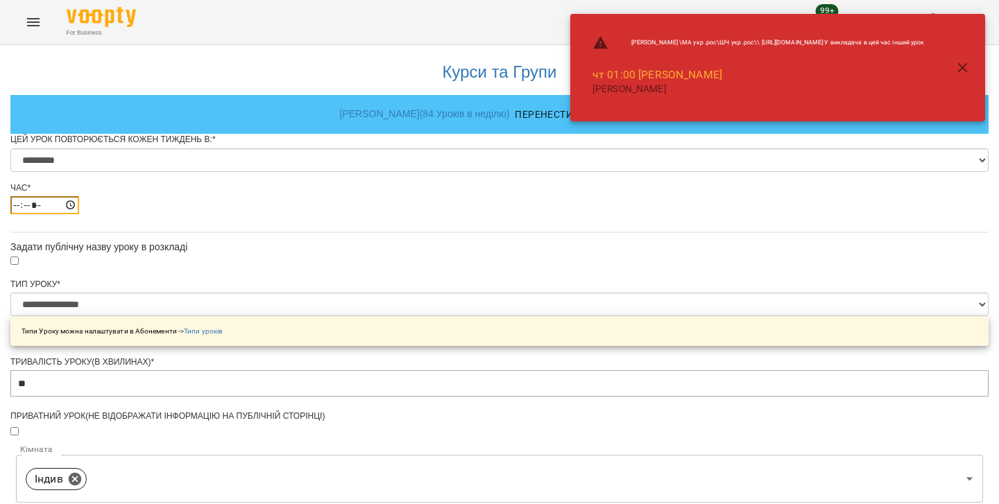
scroll to position [577, 0]
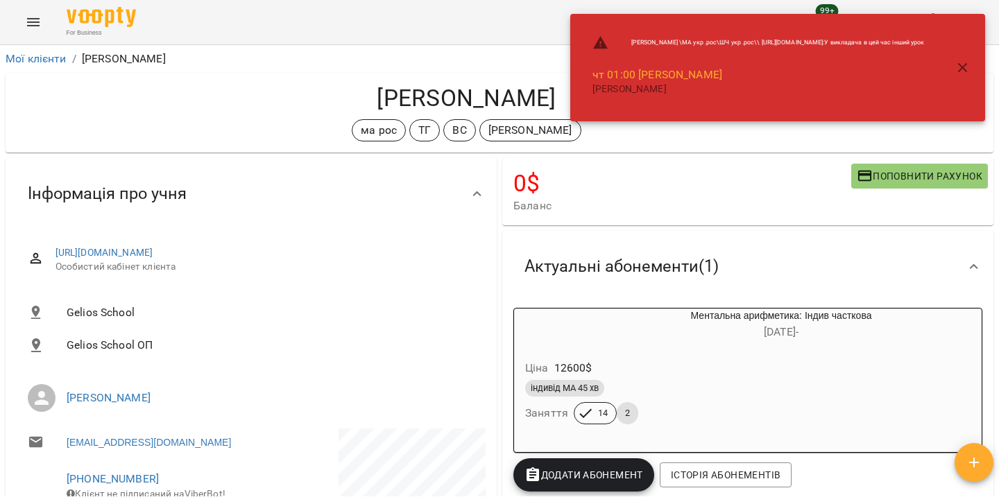
click at [573, 260] on span "Актуальні абонементи ( 1 )" at bounding box center [621, 267] width 194 height 22
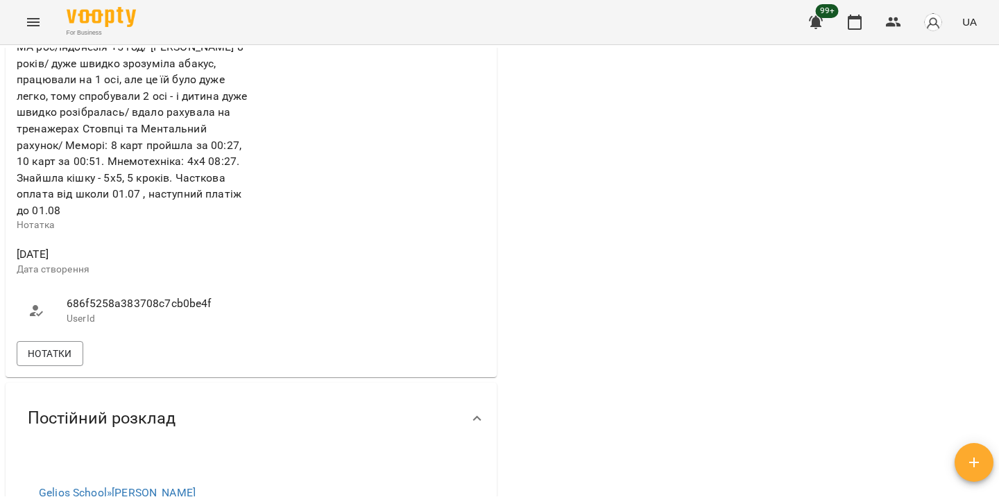
scroll to position [817, 0]
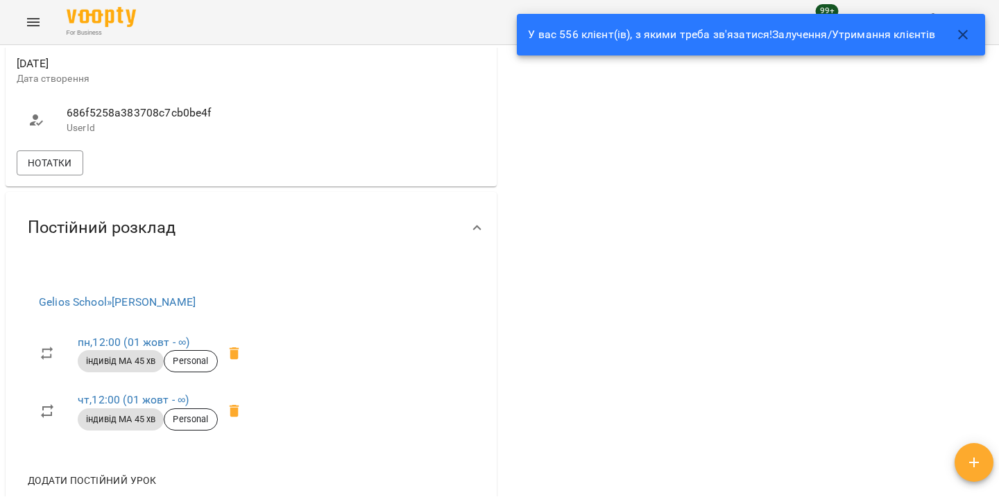
scroll to position [735, 0]
click at [494, 349] on div "Gelios School » Гусак Олена пн , 12:00 (01 жовт - ∞) індивід МА 45 хв Personal …" at bounding box center [251, 387] width 491 height 246
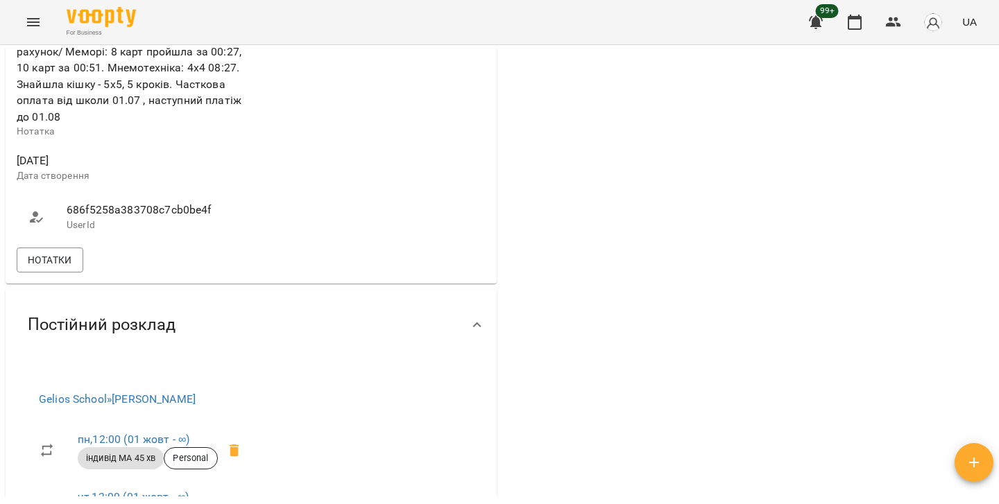
scroll to position [622, 0]
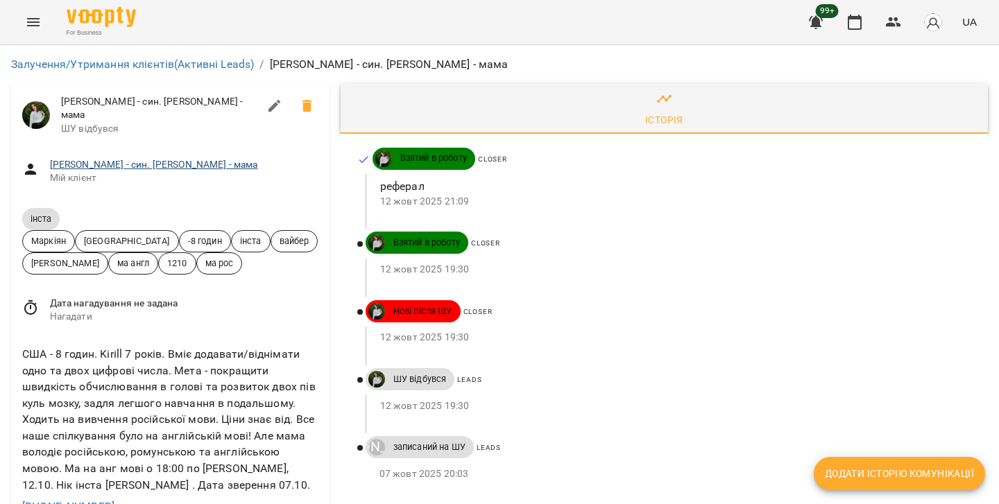
click at [113, 161] on link "Інста Kirill Nichitenco - син. Elena Cheptene - мама" at bounding box center [154, 164] width 208 height 11
